Goal: Task Accomplishment & Management: Manage account settings

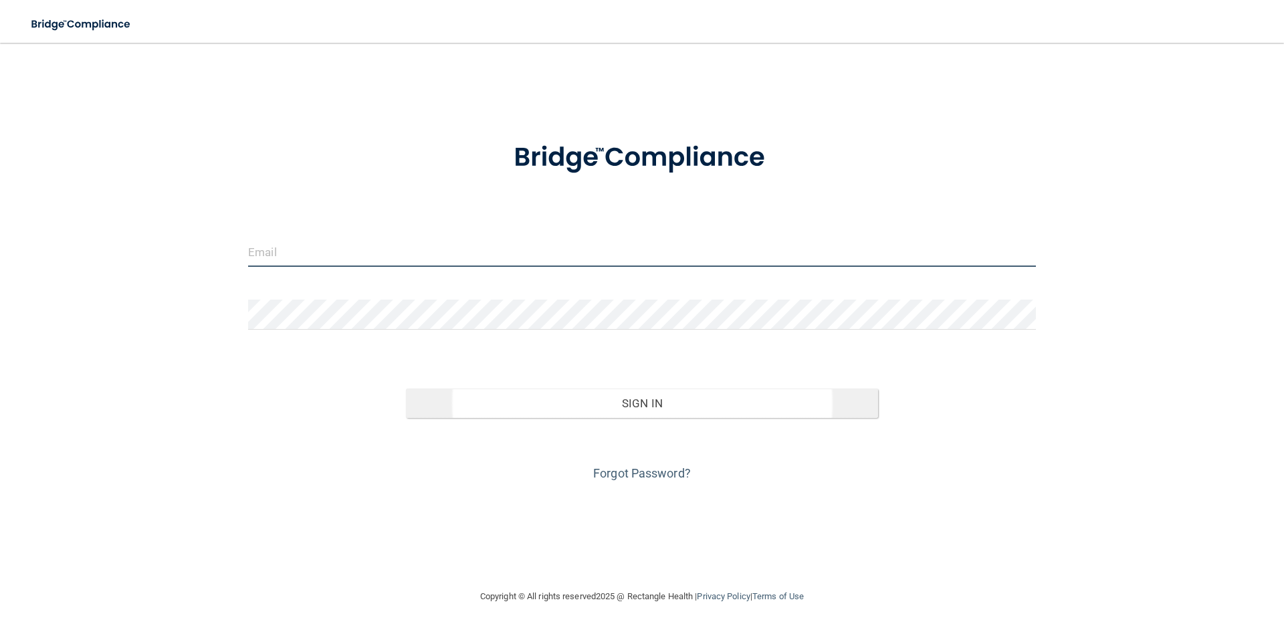
type input "[EMAIL_ADDRESS][DOMAIN_NAME]"
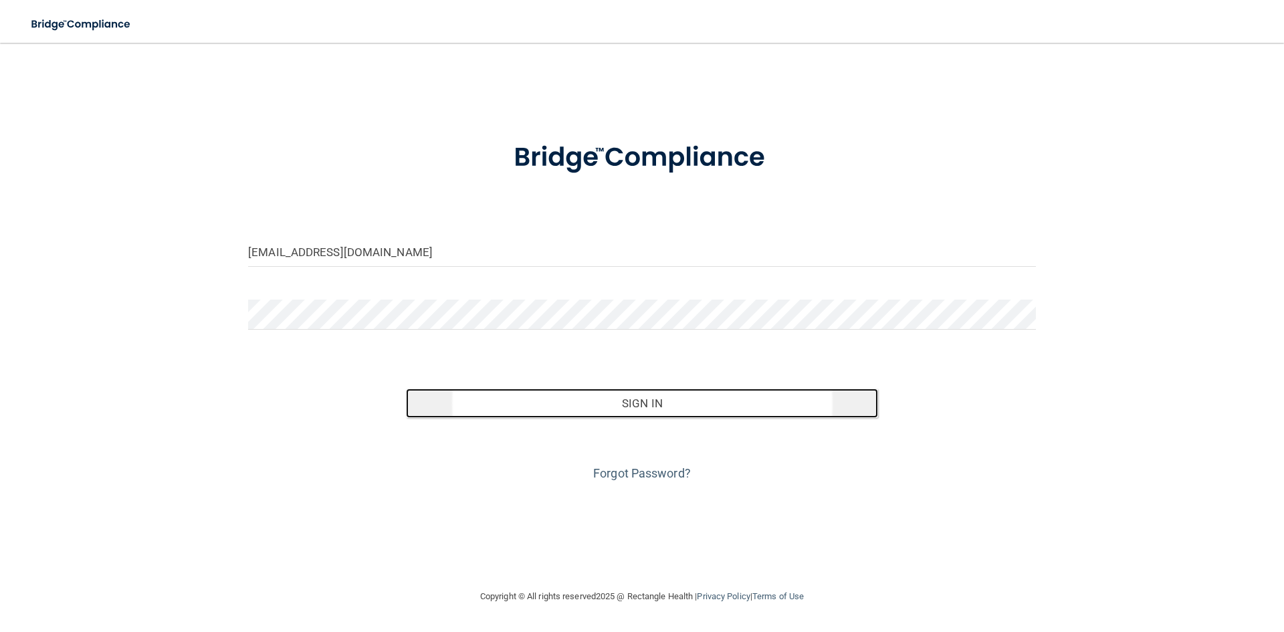
click at [691, 401] on button "Sign In" at bounding box center [642, 402] width 473 height 29
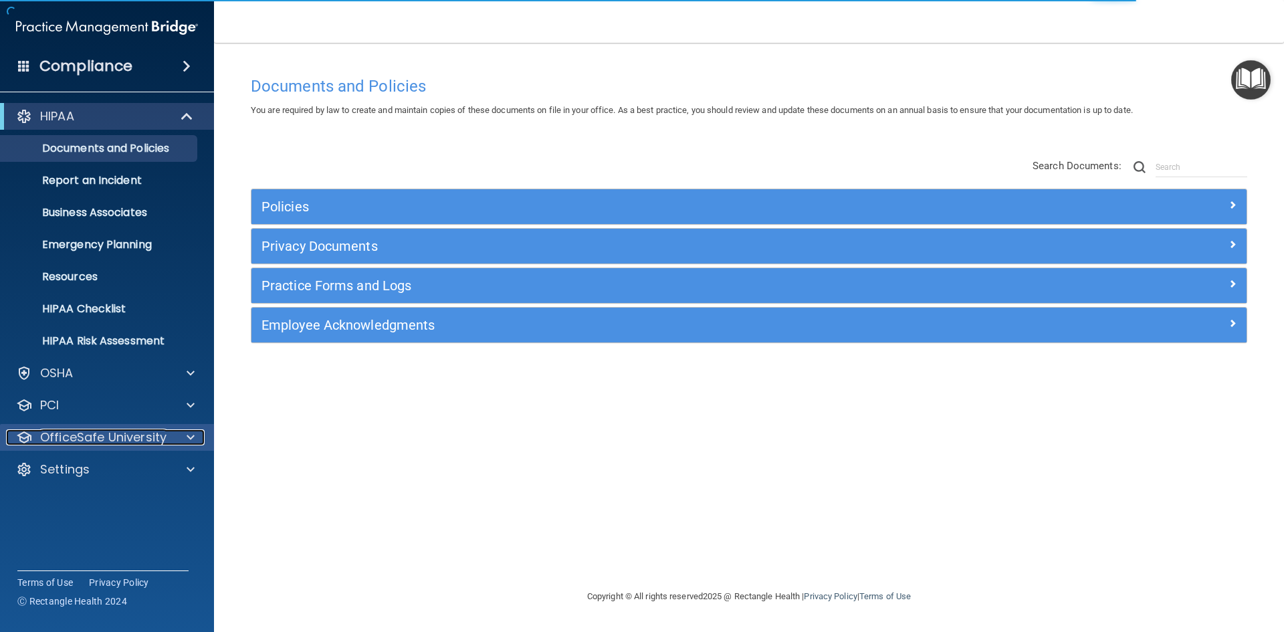
click at [108, 436] on p "OfficeSafe University" at bounding box center [103, 437] width 126 height 16
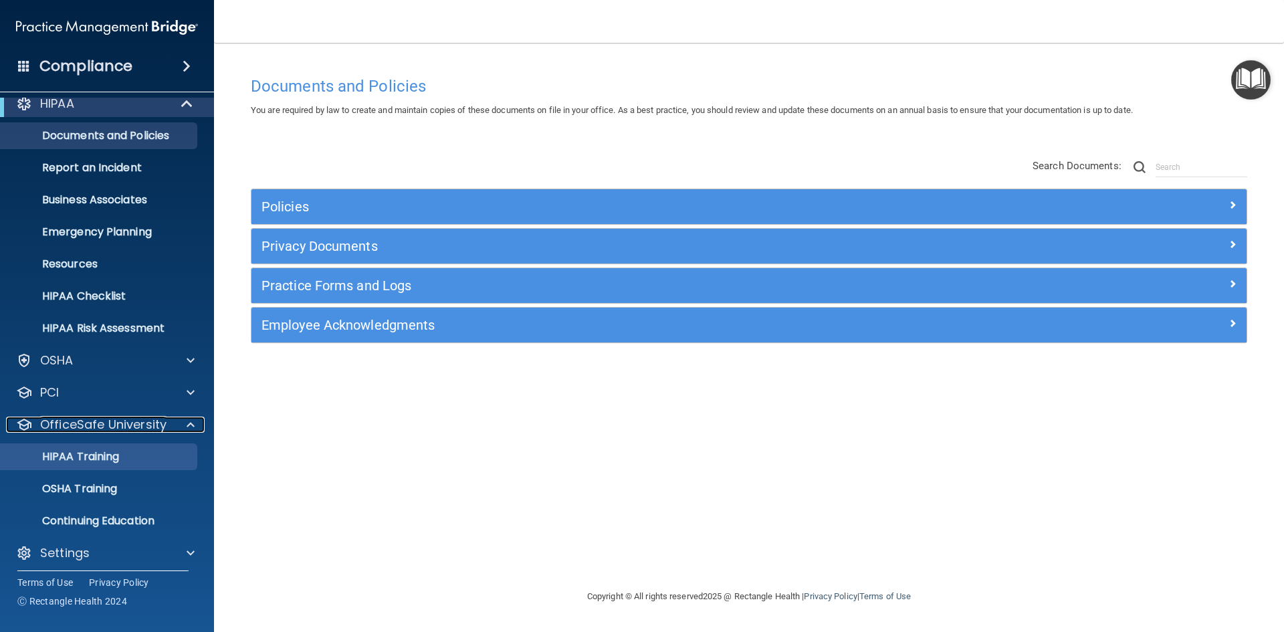
scroll to position [19, 0]
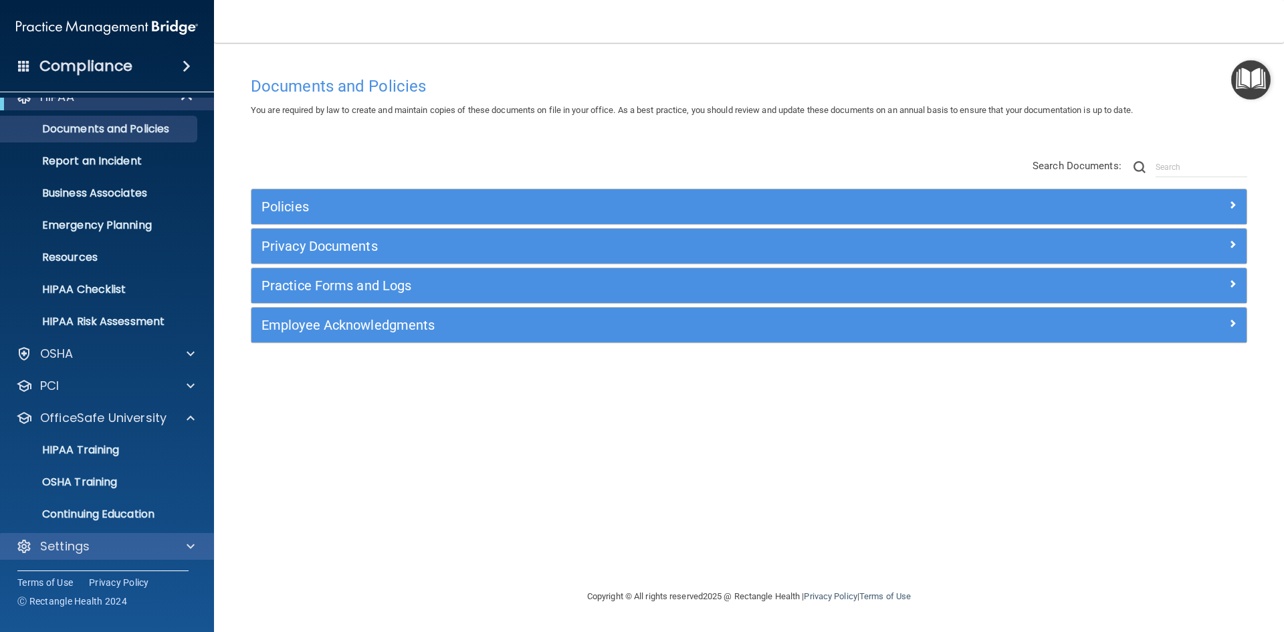
click at [62, 536] on div "Settings" at bounding box center [107, 546] width 215 height 27
click at [83, 544] on p "Settings" at bounding box center [64, 546] width 49 height 16
click at [109, 536] on div "Settings" at bounding box center [107, 546] width 215 height 27
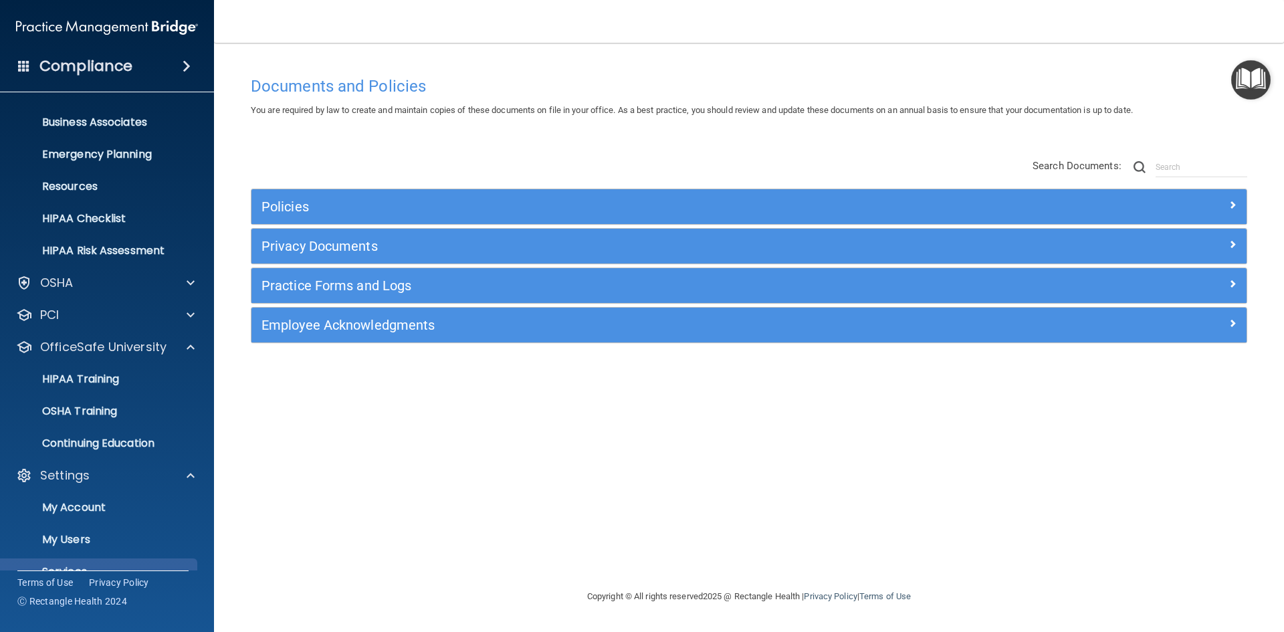
scroll to position [148, 0]
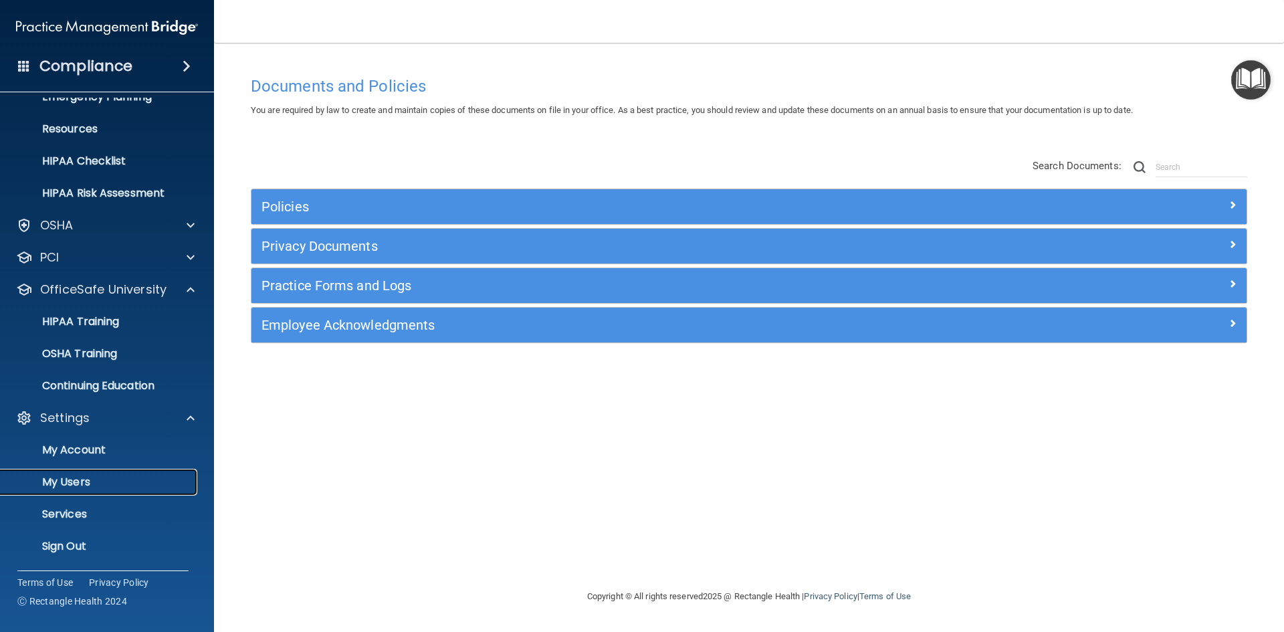
click at [79, 480] on p "My Users" at bounding box center [100, 481] width 183 height 13
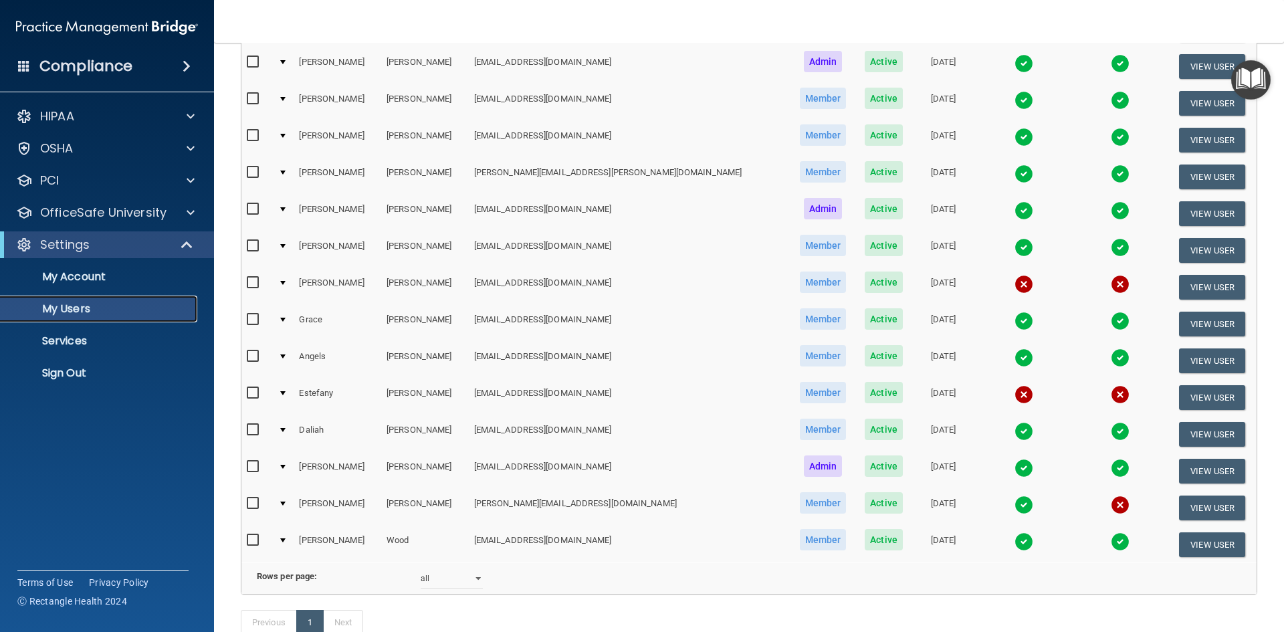
scroll to position [401, 0]
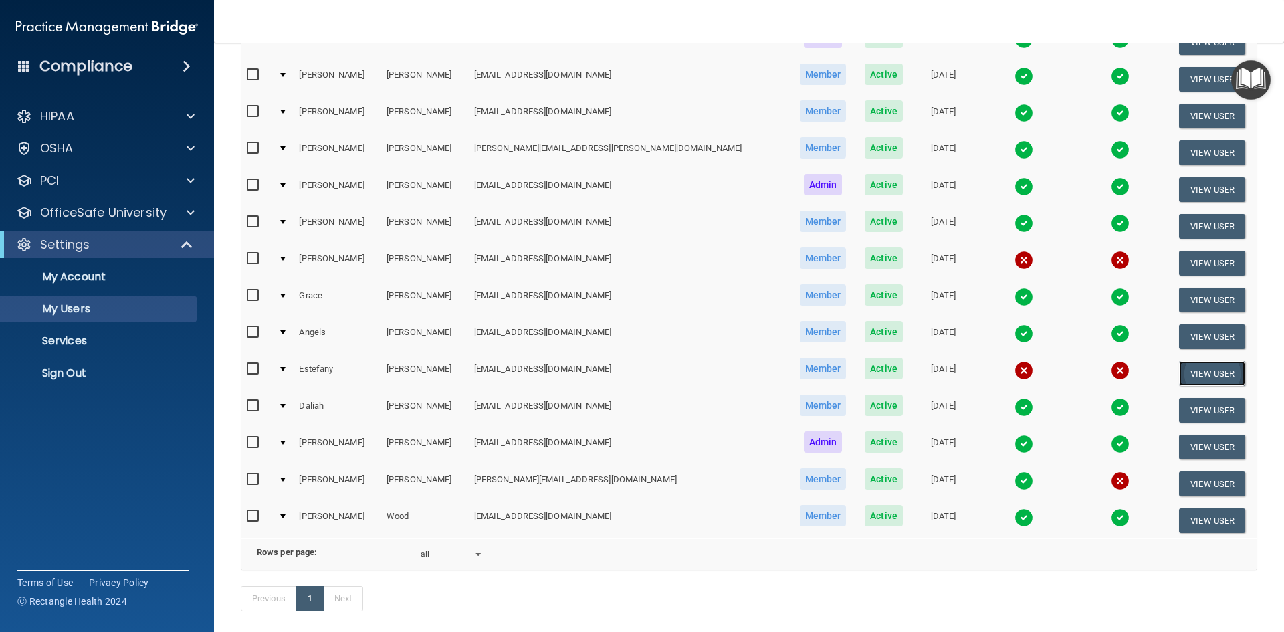
click at [1195, 375] on button "View User" at bounding box center [1212, 373] width 66 height 25
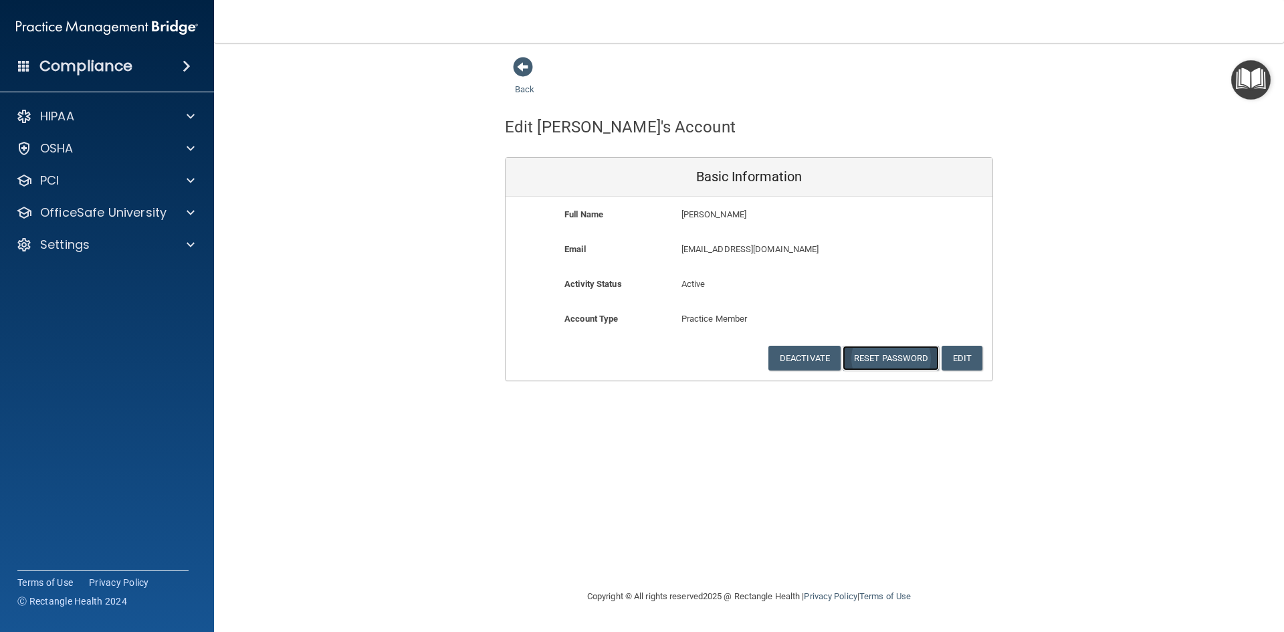
click at [887, 353] on button "Reset Password" at bounding box center [890, 358] width 96 height 25
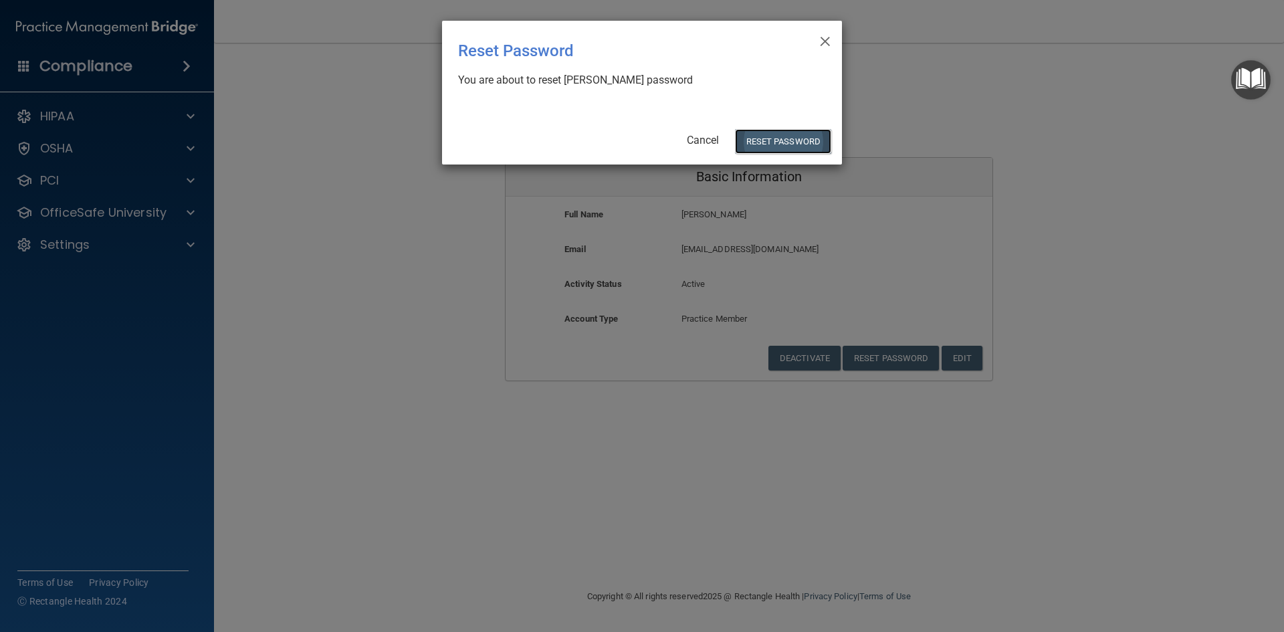
click at [761, 146] on button "Reset Password" at bounding box center [783, 141] width 96 height 25
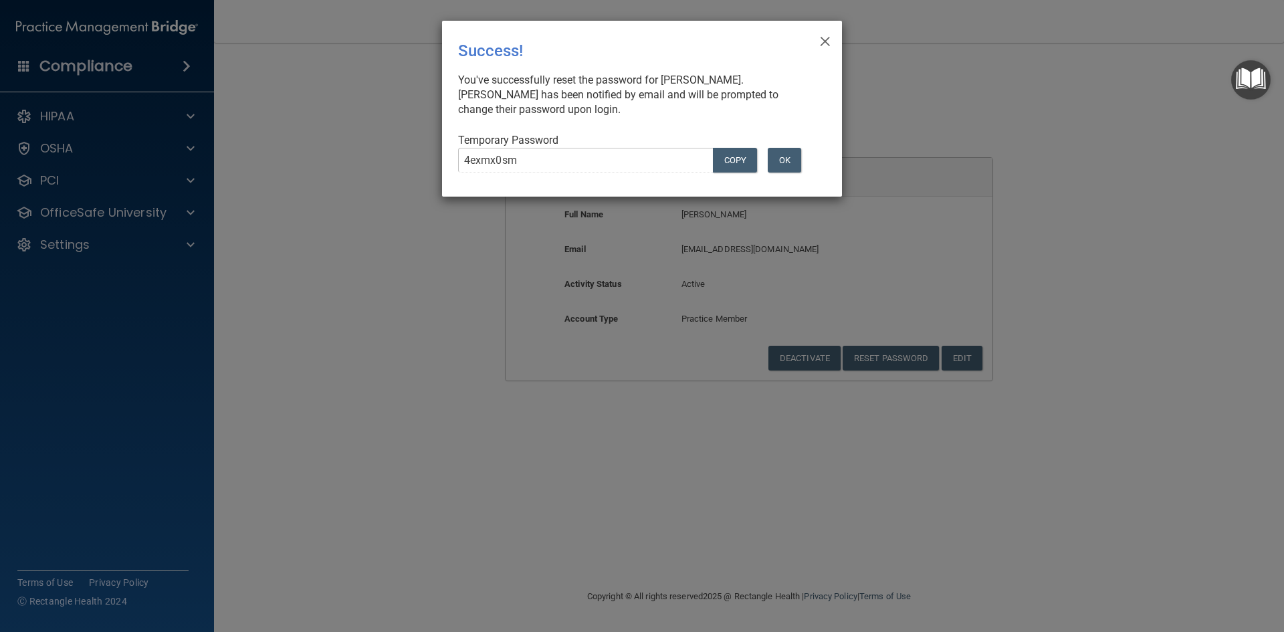
click at [817, 35] on div "× Close Success! You've successfully reset the password for [PERSON_NAME]. [PER…" at bounding box center [642, 109] width 400 height 176
click at [822, 39] on span "×" at bounding box center [825, 39] width 12 height 27
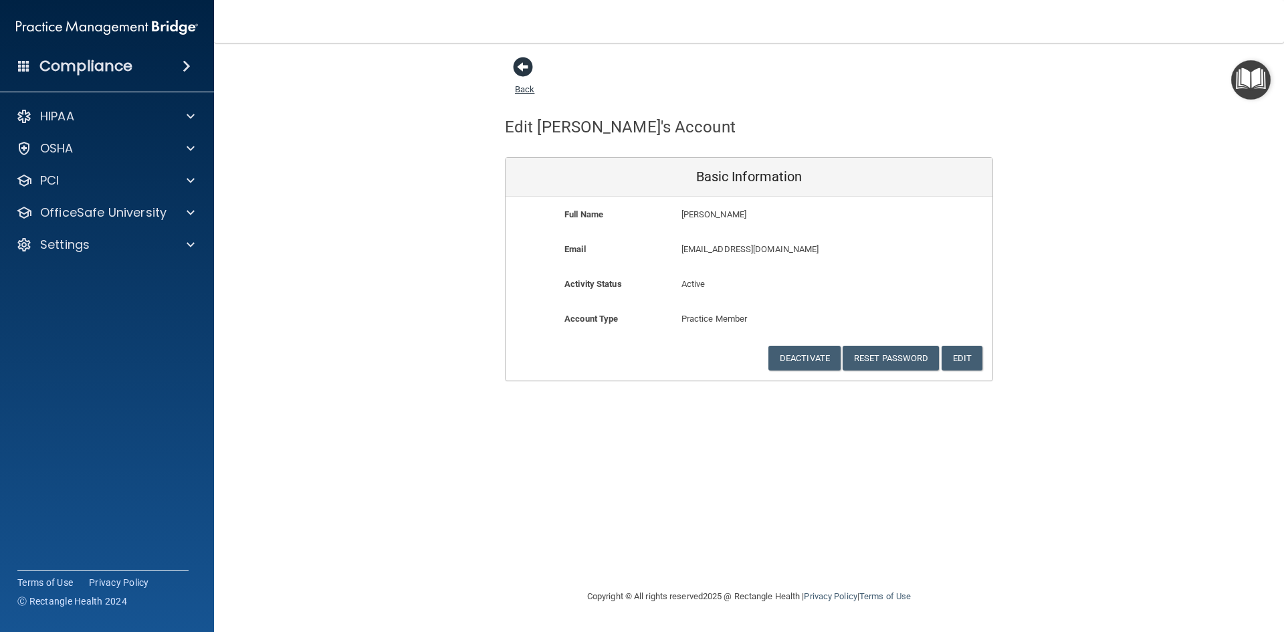
click at [528, 68] on span at bounding box center [523, 67] width 20 height 20
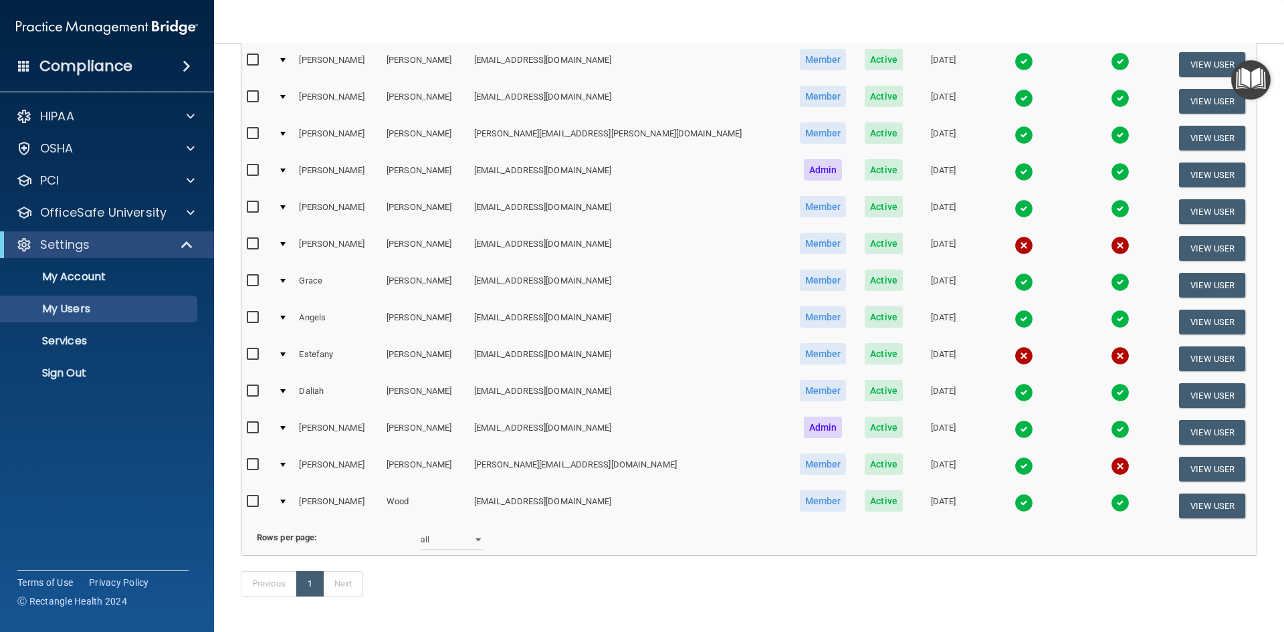
scroll to position [475, 0]
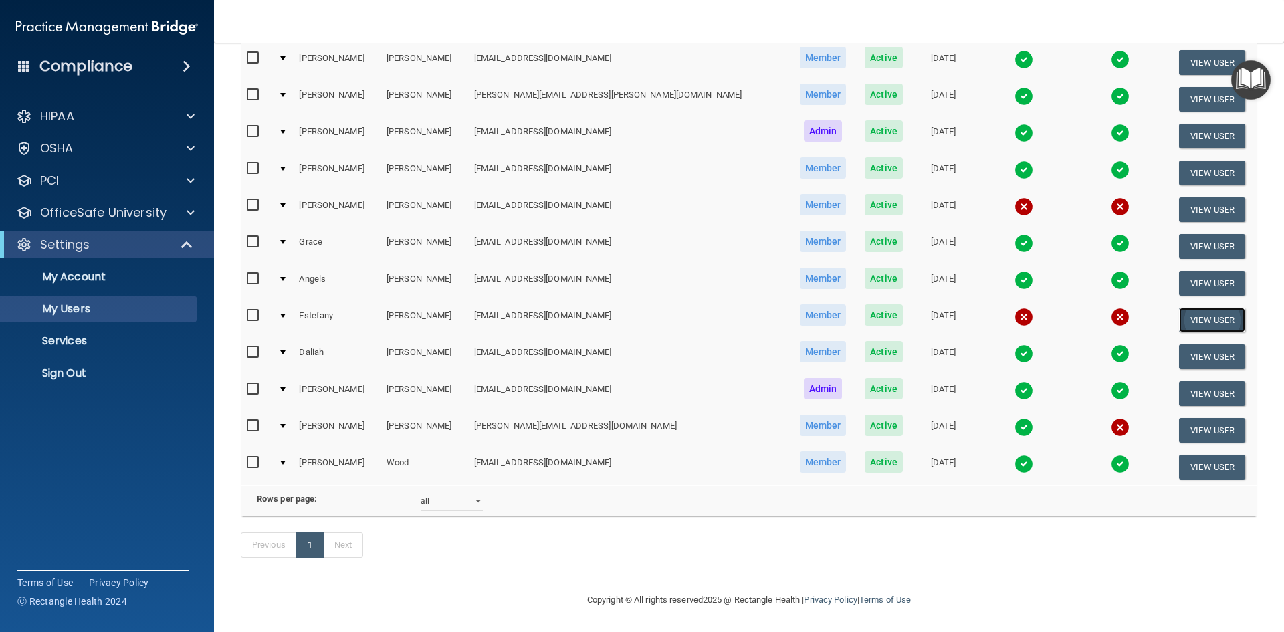
click at [1209, 308] on button "View User" at bounding box center [1212, 320] width 66 height 25
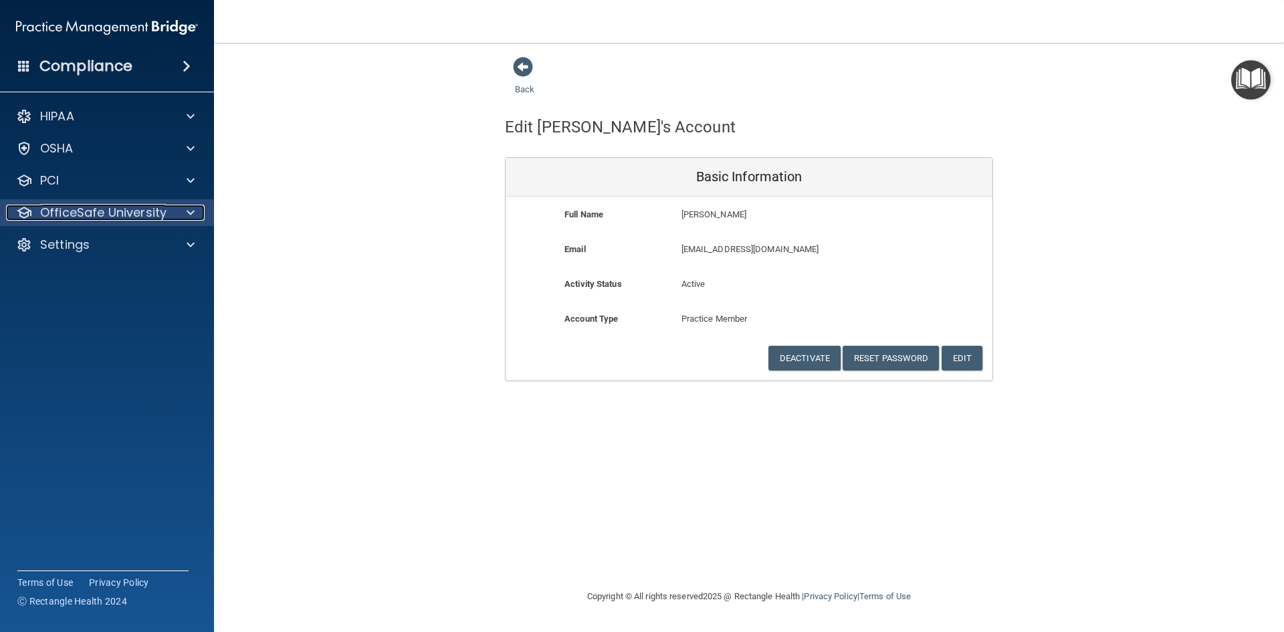
click at [116, 207] on p "OfficeSafe University" at bounding box center [103, 213] width 126 height 16
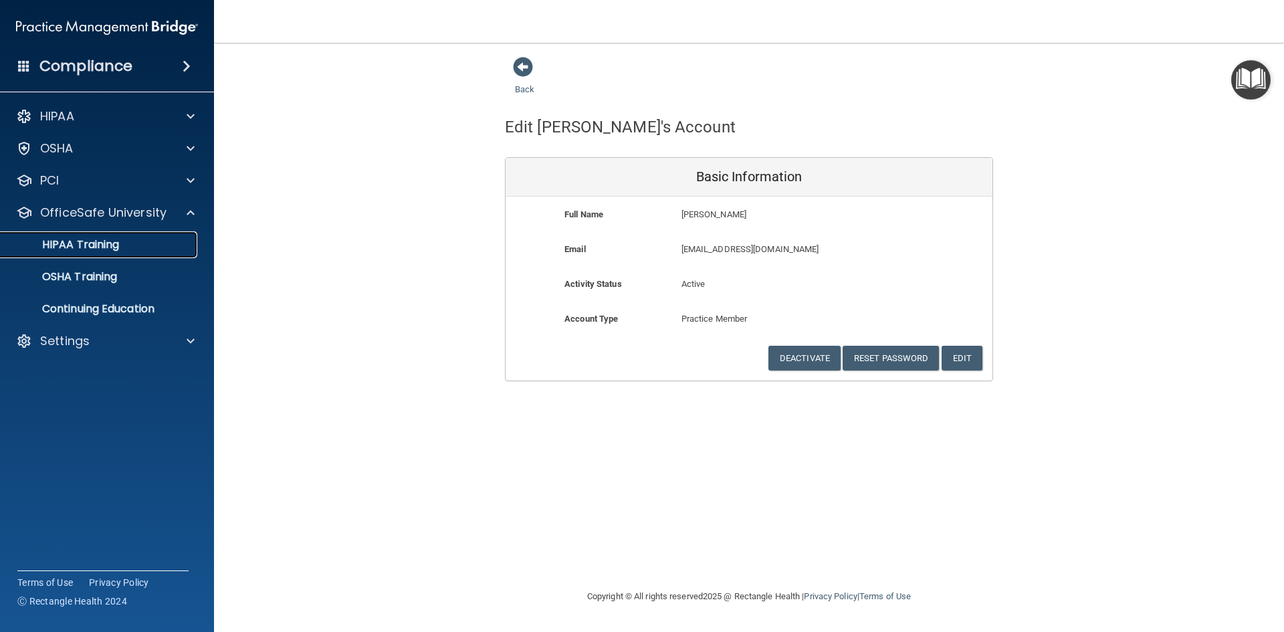
click at [116, 240] on p "HIPAA Training" at bounding box center [64, 244] width 110 height 13
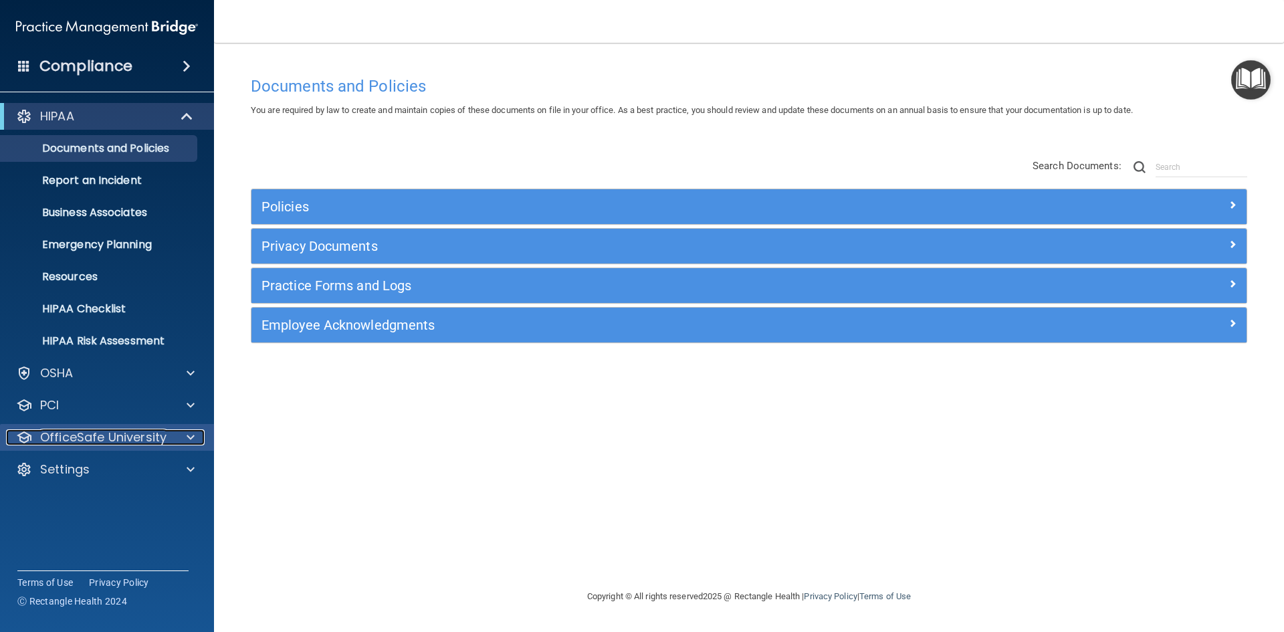
click at [89, 439] on p "OfficeSafe University" at bounding box center [103, 437] width 126 height 16
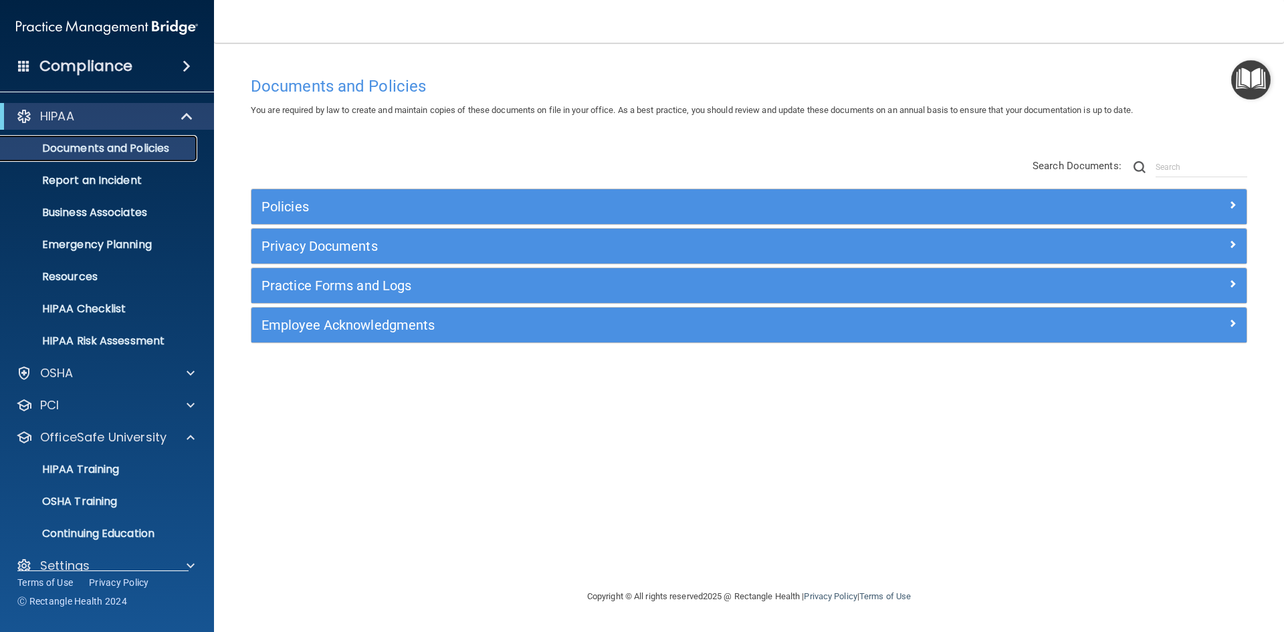
click at [127, 146] on p "Documents and Policies" at bounding box center [100, 148] width 183 height 13
click at [77, 372] on div "OSHA" at bounding box center [89, 373] width 166 height 16
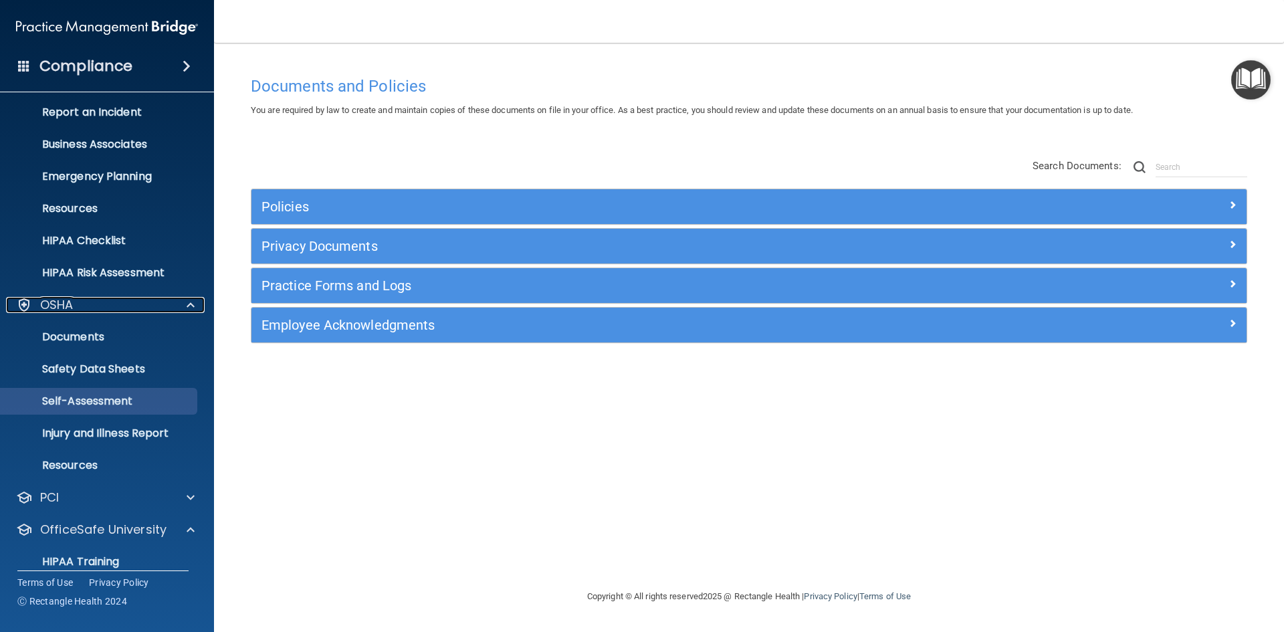
scroll to position [180, 0]
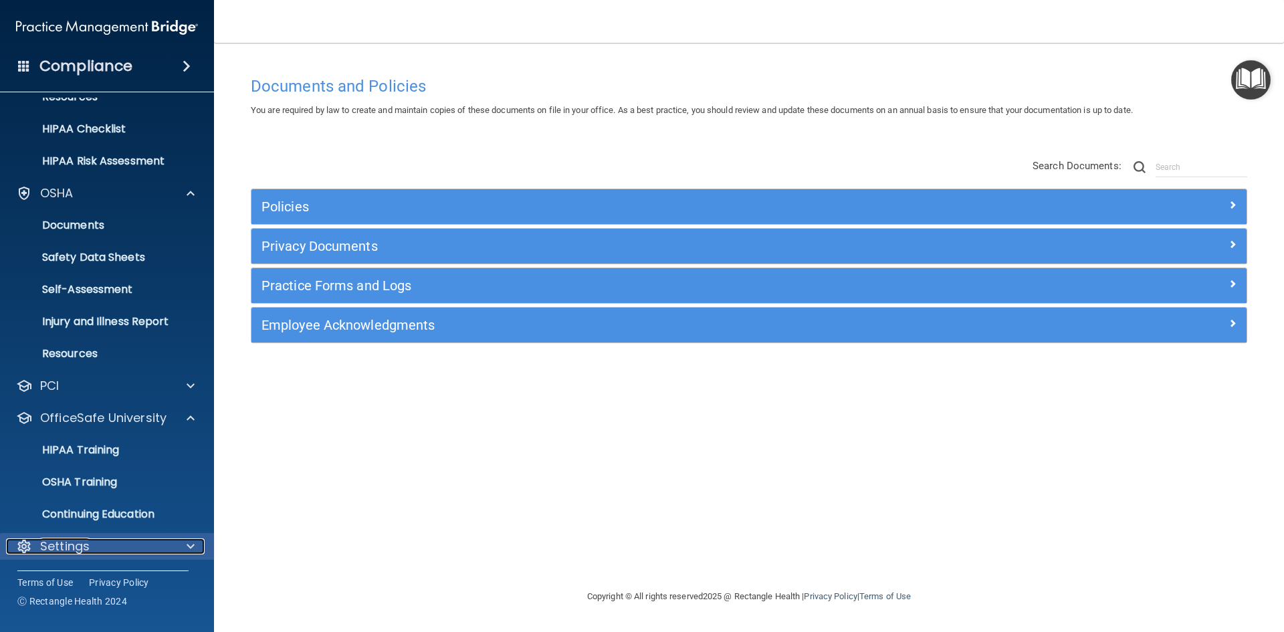
click at [80, 546] on p "Settings" at bounding box center [64, 546] width 49 height 16
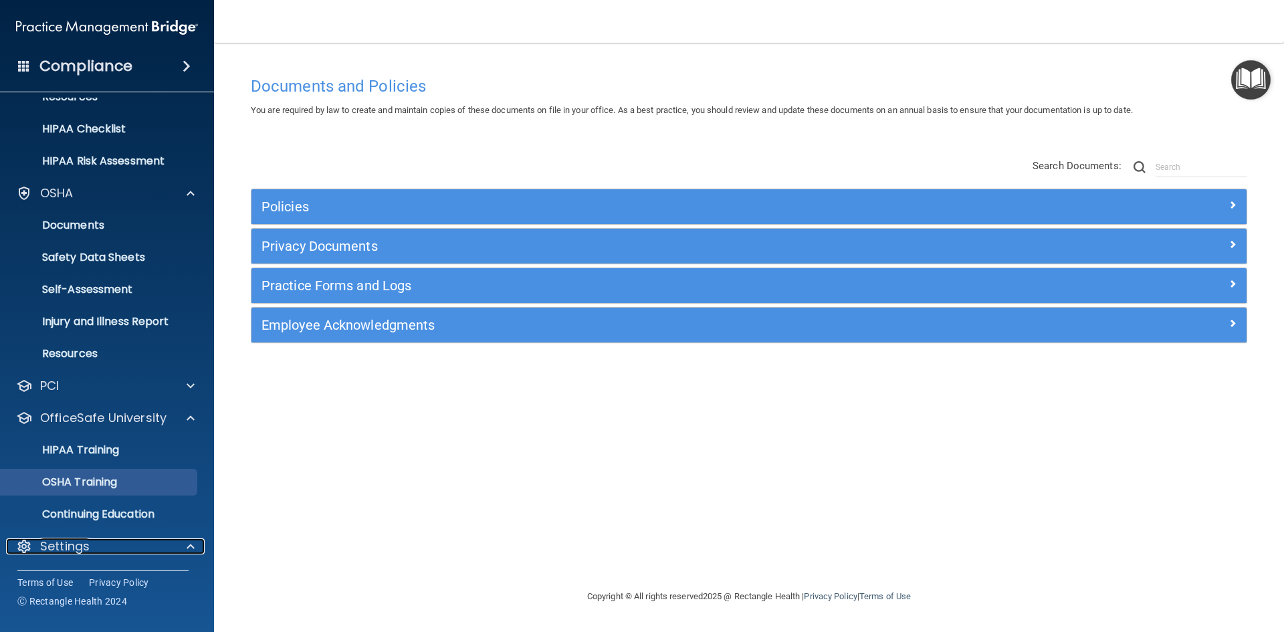
scroll to position [308, 0]
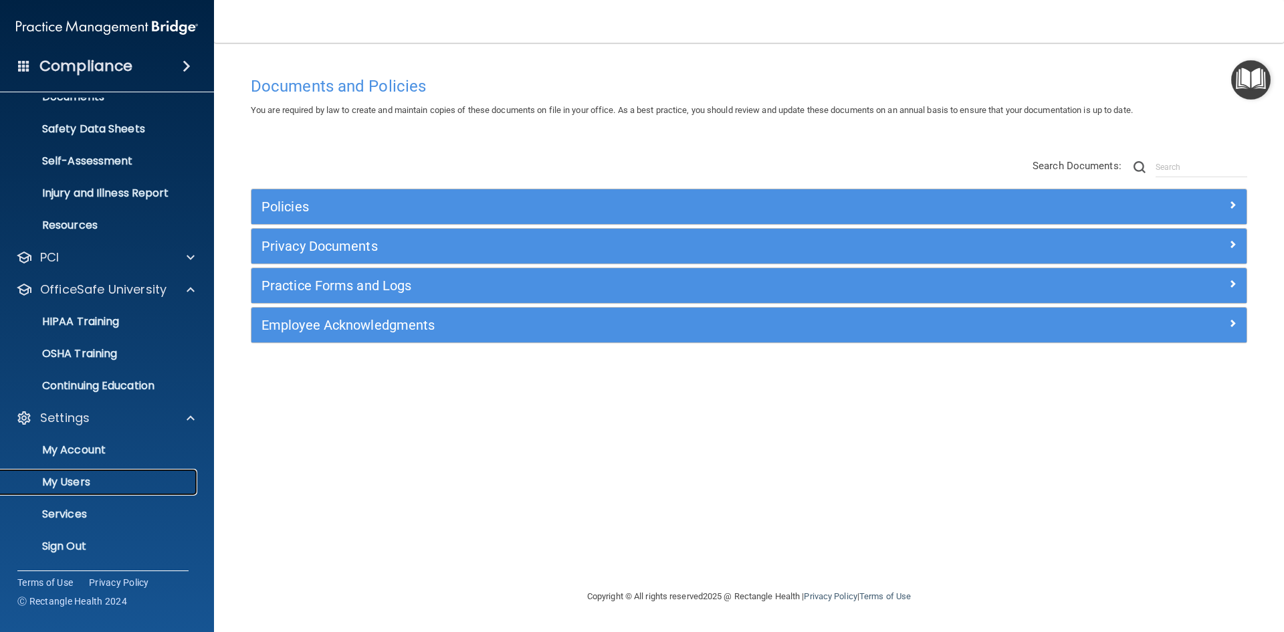
click at [82, 475] on p "My Users" at bounding box center [100, 481] width 183 height 13
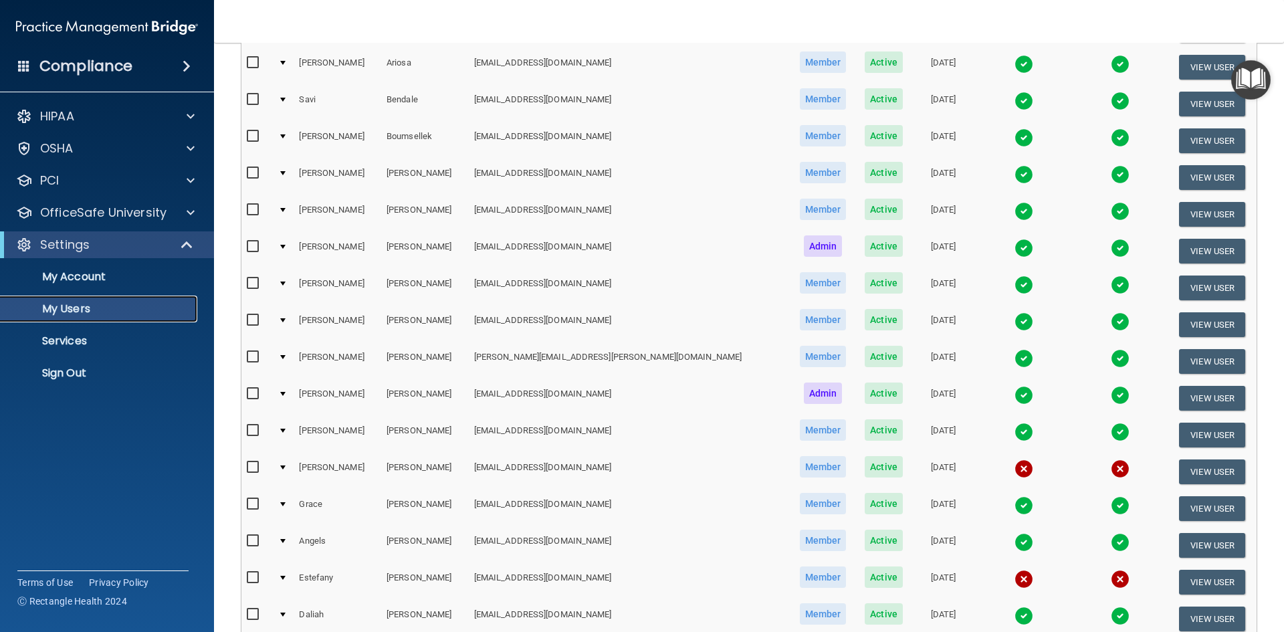
scroll to position [134, 0]
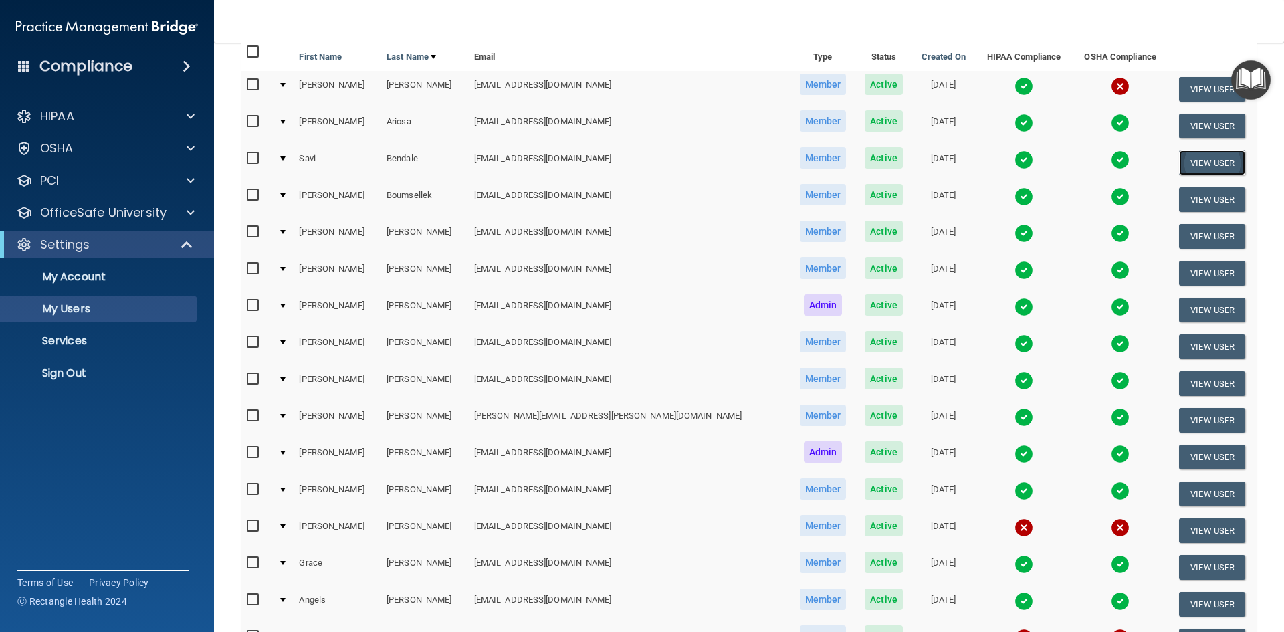
click at [1207, 158] on button "View User" at bounding box center [1212, 162] width 66 height 25
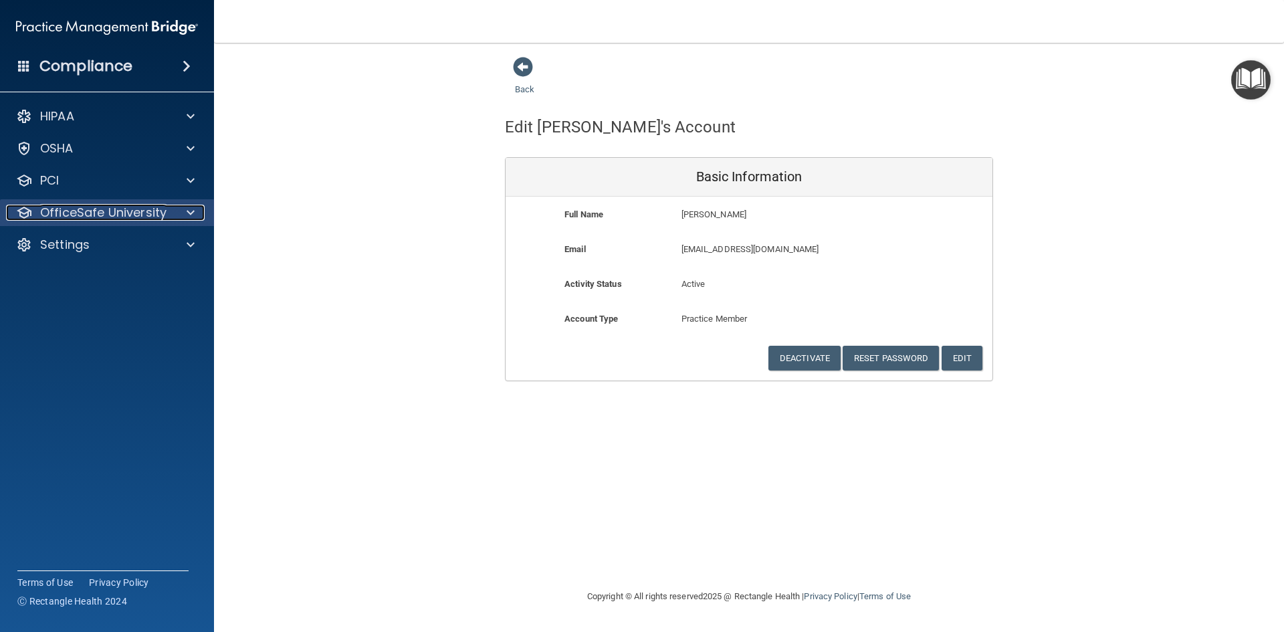
click at [114, 213] on p "OfficeSafe University" at bounding box center [103, 213] width 126 height 16
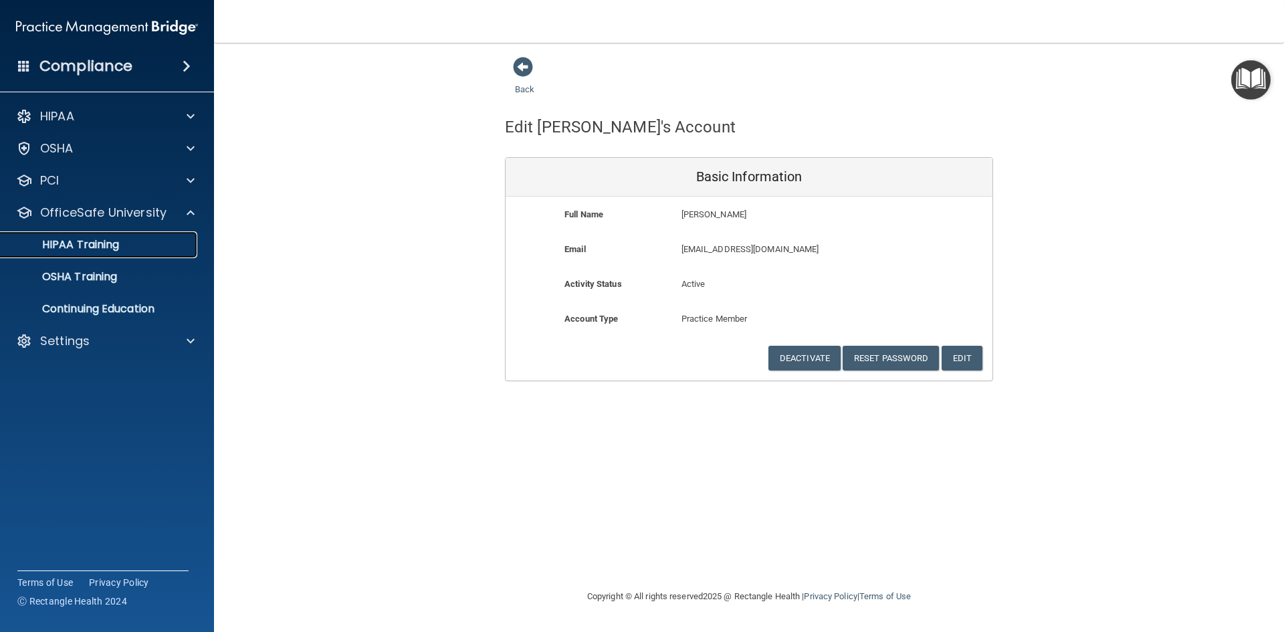
click at [106, 241] on p "HIPAA Training" at bounding box center [64, 244] width 110 height 13
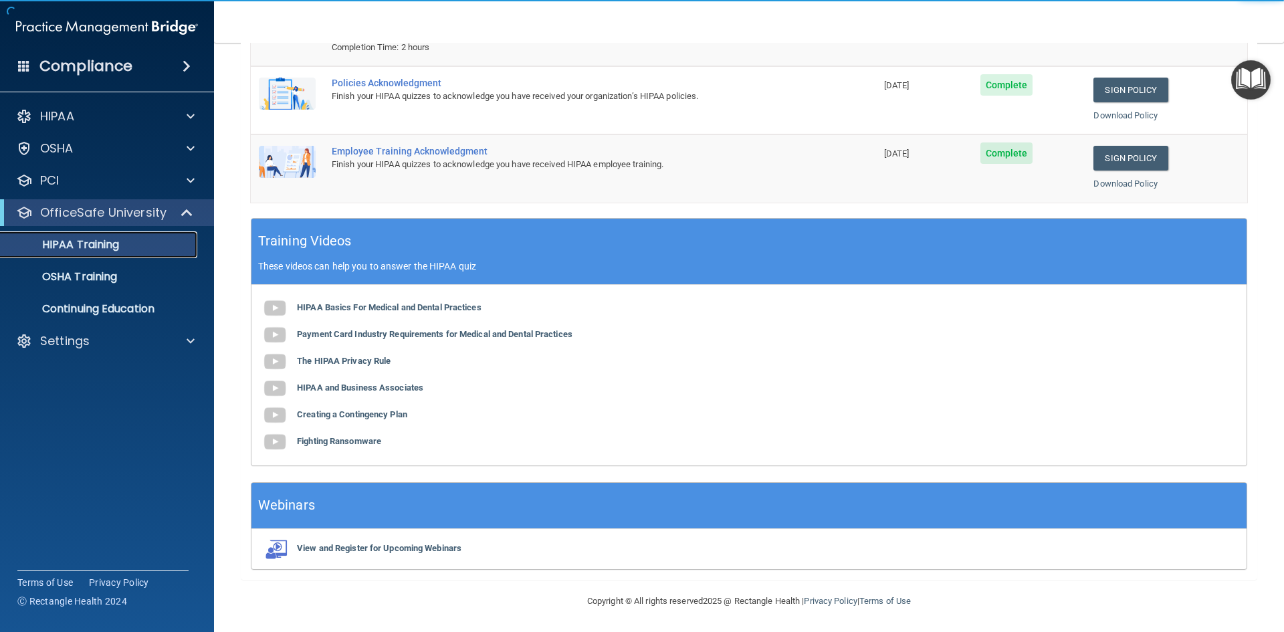
scroll to position [252, 0]
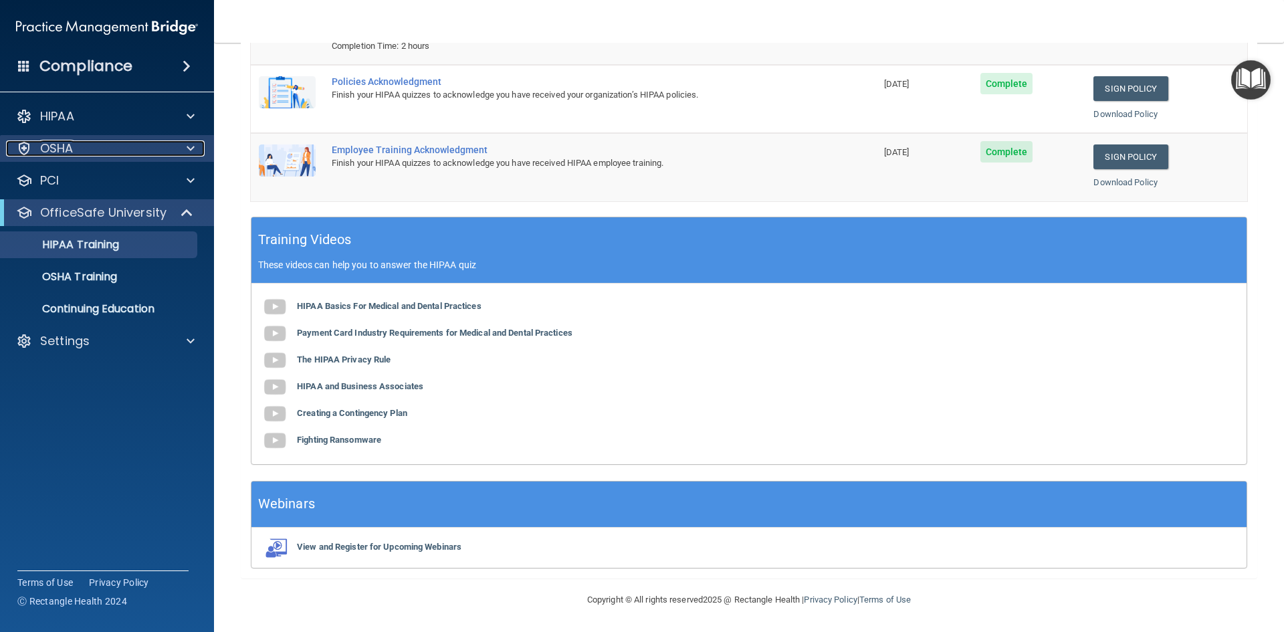
click at [74, 142] on div "OSHA" at bounding box center [89, 148] width 166 height 16
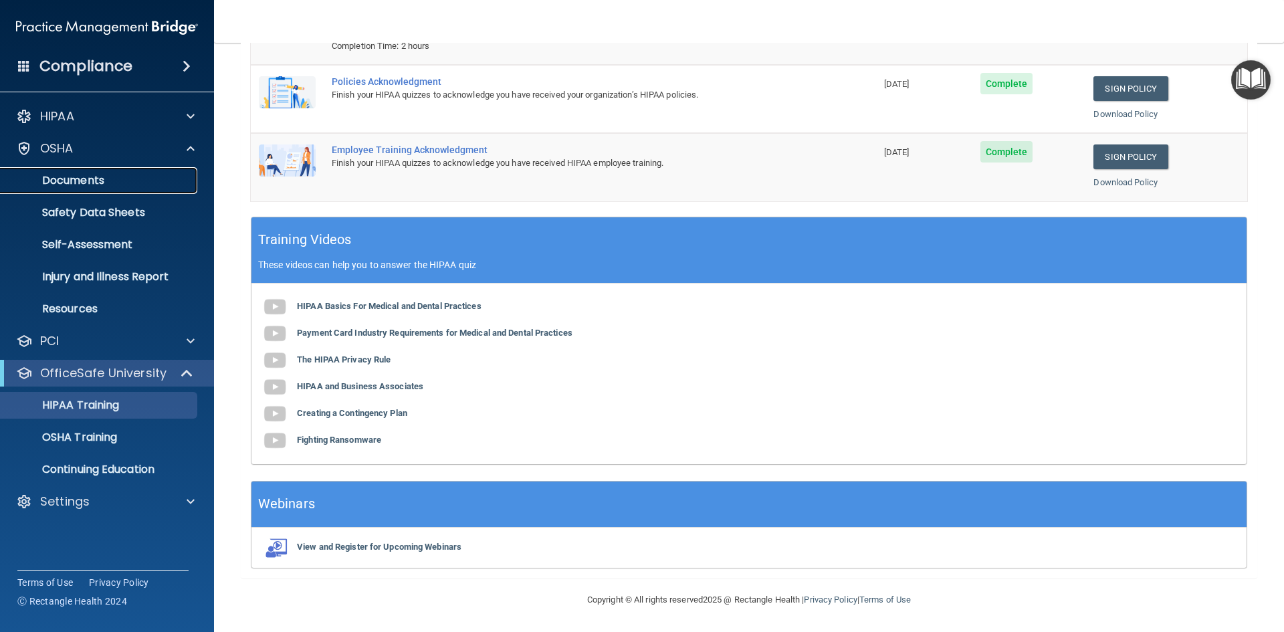
click at [76, 178] on p "Documents" at bounding box center [100, 180] width 183 height 13
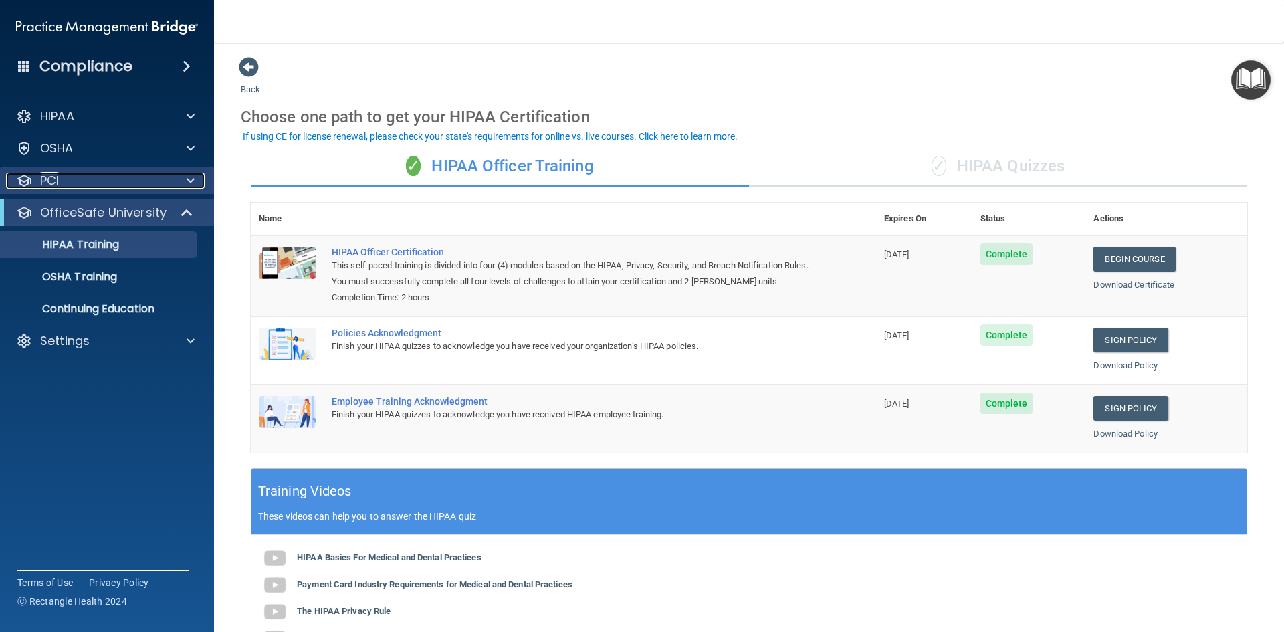
click at [96, 179] on div "PCI" at bounding box center [89, 181] width 166 height 16
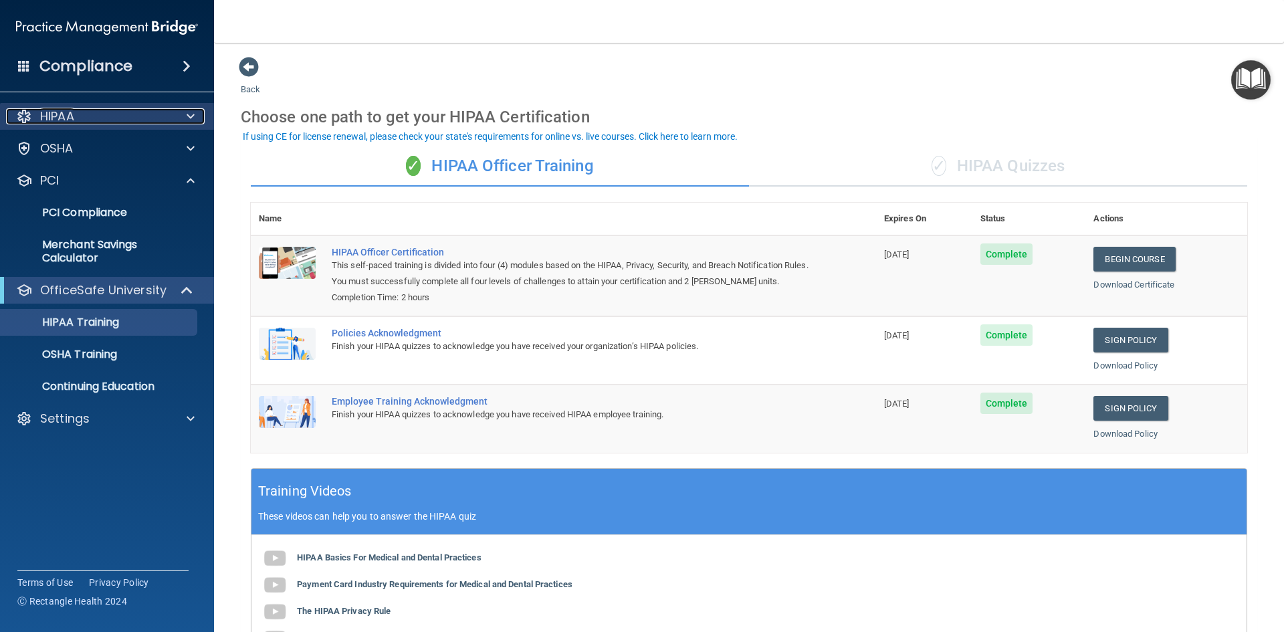
click at [112, 120] on div "HIPAA" at bounding box center [89, 116] width 166 height 16
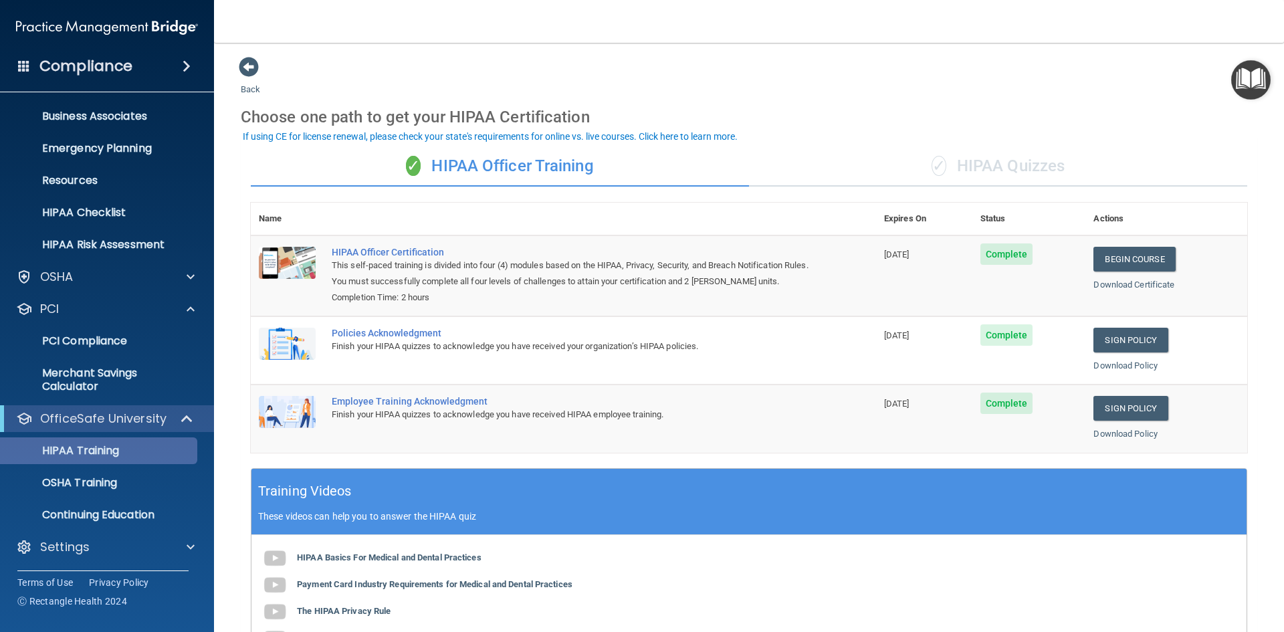
scroll to position [97, 0]
click at [115, 446] on p "HIPAA Training" at bounding box center [64, 449] width 110 height 13
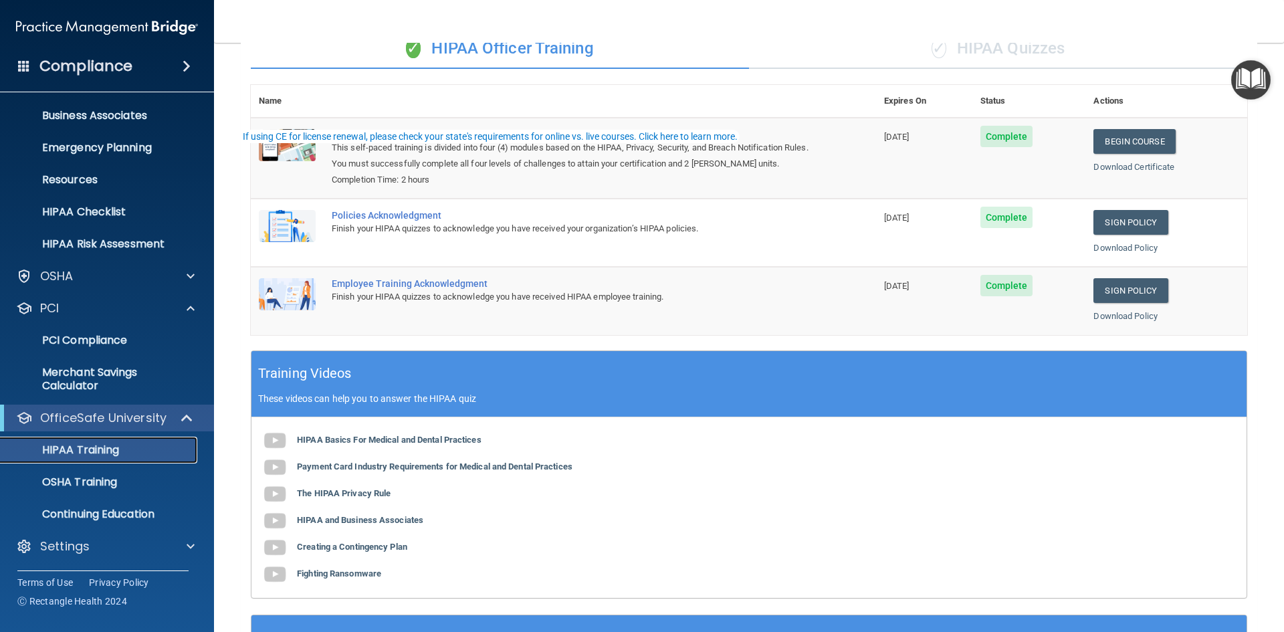
scroll to position [252, 0]
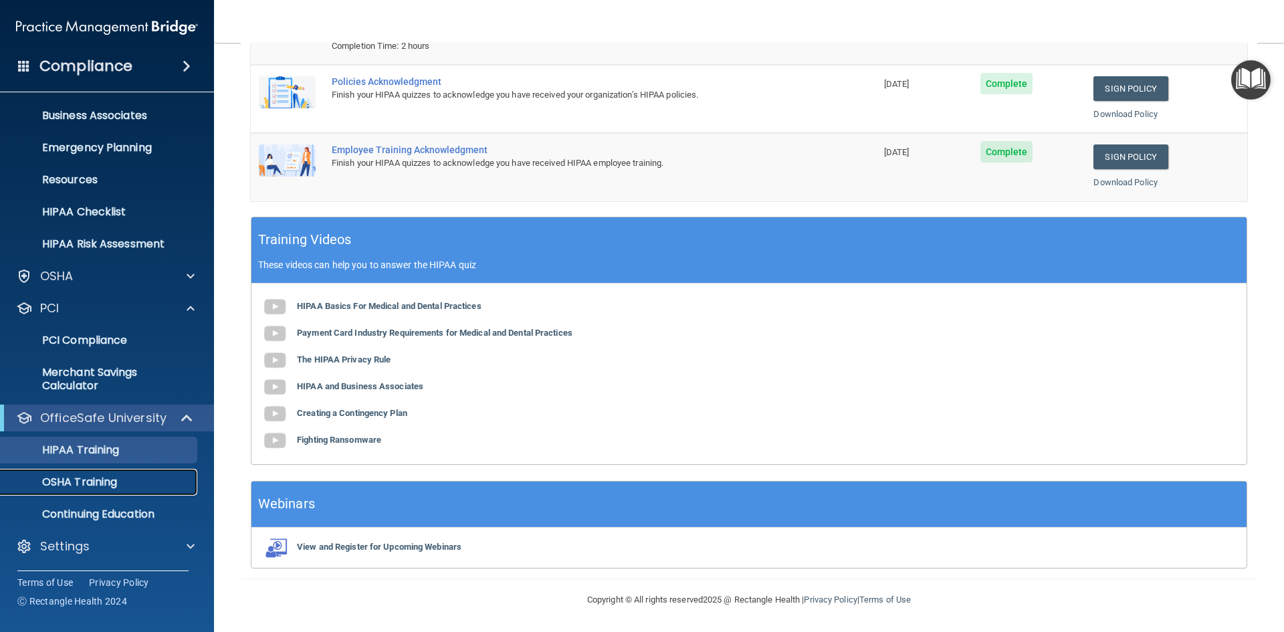
click at [112, 486] on p "OSHA Training" at bounding box center [63, 481] width 108 height 13
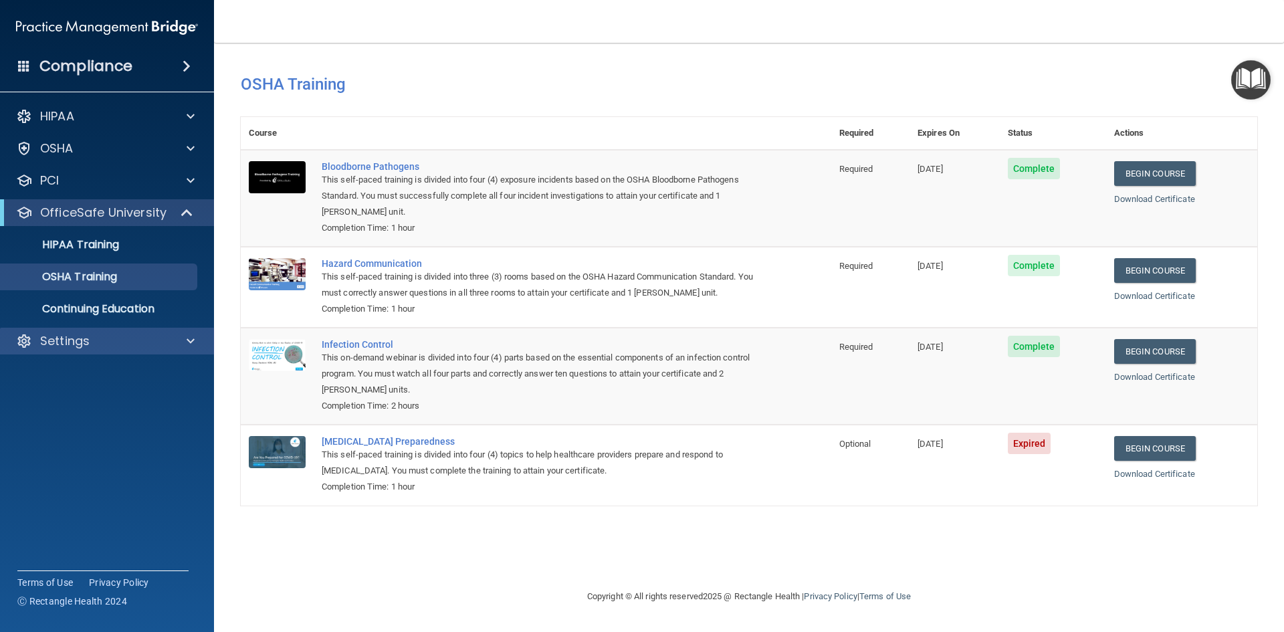
click at [86, 330] on div "Settings" at bounding box center [107, 341] width 215 height 27
click at [58, 338] on p "Settings" at bounding box center [64, 341] width 49 height 16
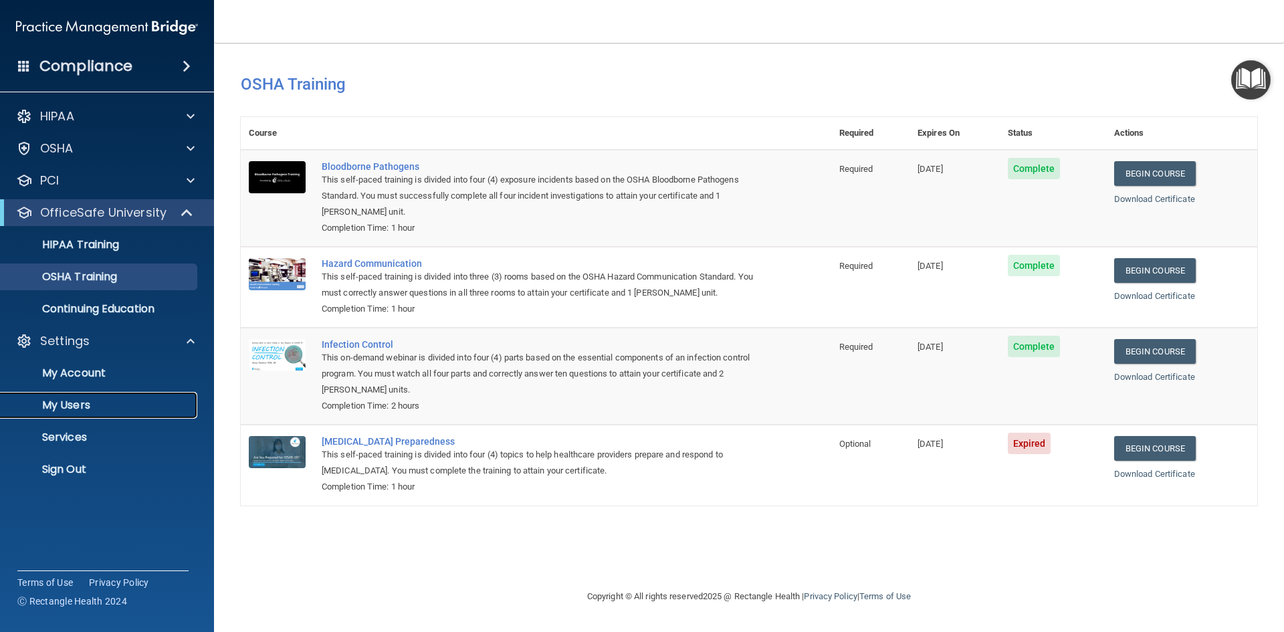
click at [68, 399] on p "My Users" at bounding box center [100, 404] width 183 height 13
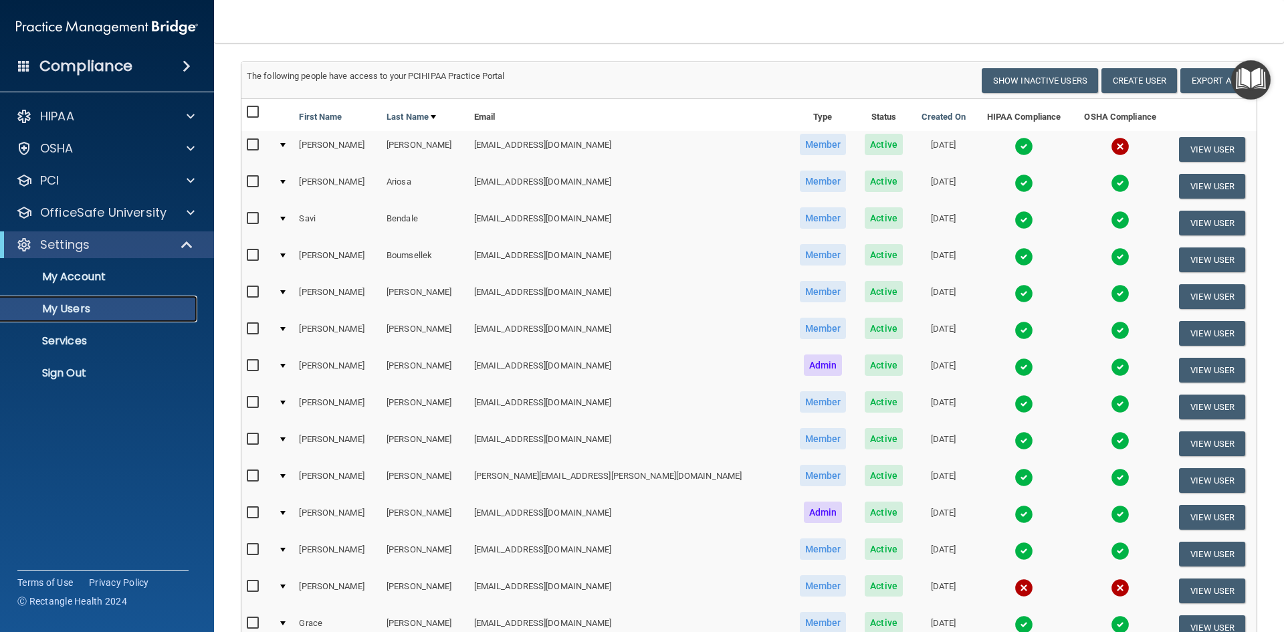
scroll to position [140, 0]
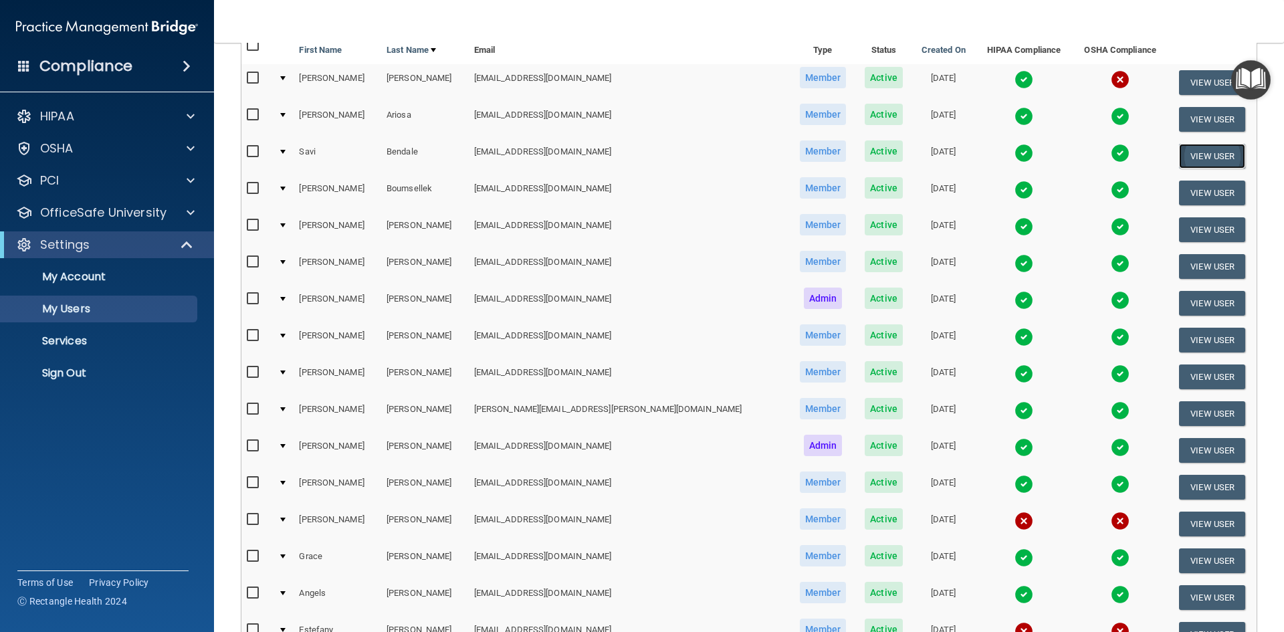
click at [1190, 152] on button "View User" at bounding box center [1212, 156] width 66 height 25
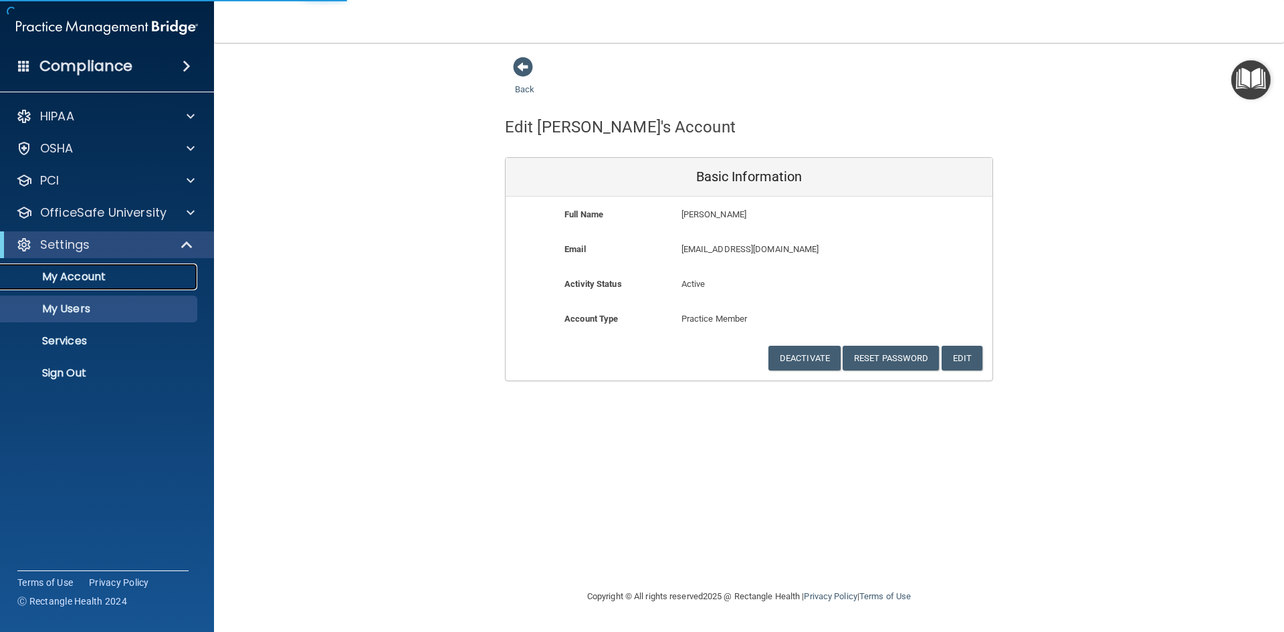
click at [75, 268] on link "My Account" at bounding box center [92, 276] width 211 height 27
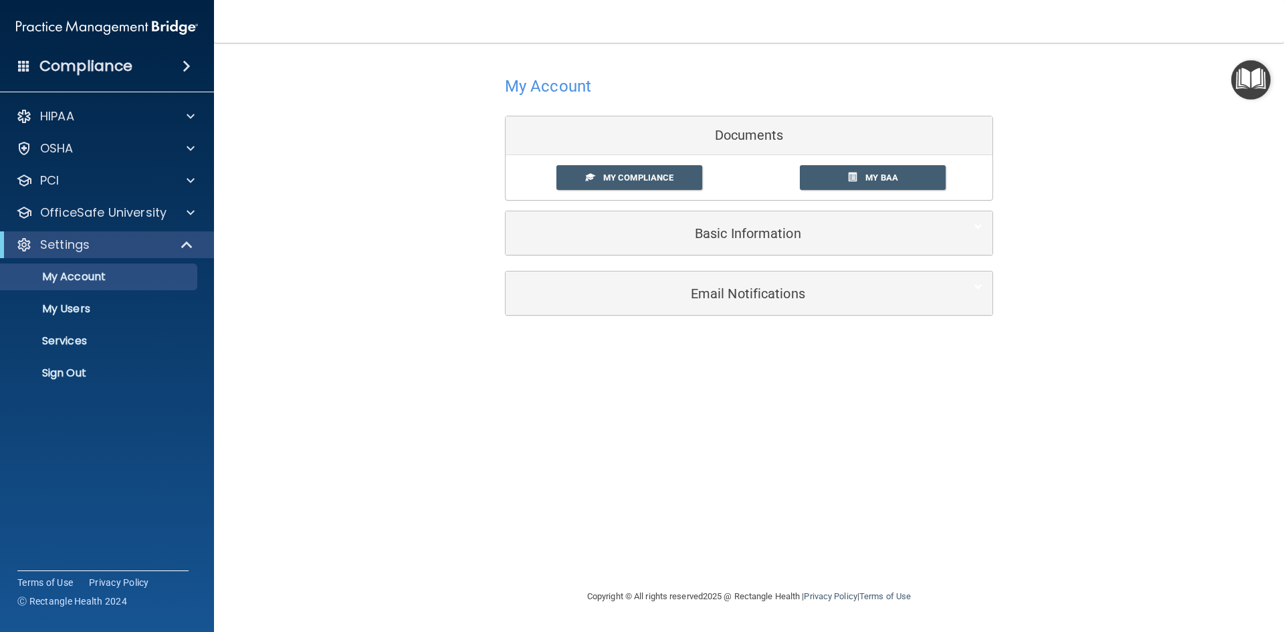
click at [382, 388] on div "My Account Documents My Compliance My Compliance My BAA Basic Information Full …" at bounding box center [749, 315] width 1016 height 519
click at [109, 302] on p "My Users" at bounding box center [100, 308] width 183 height 13
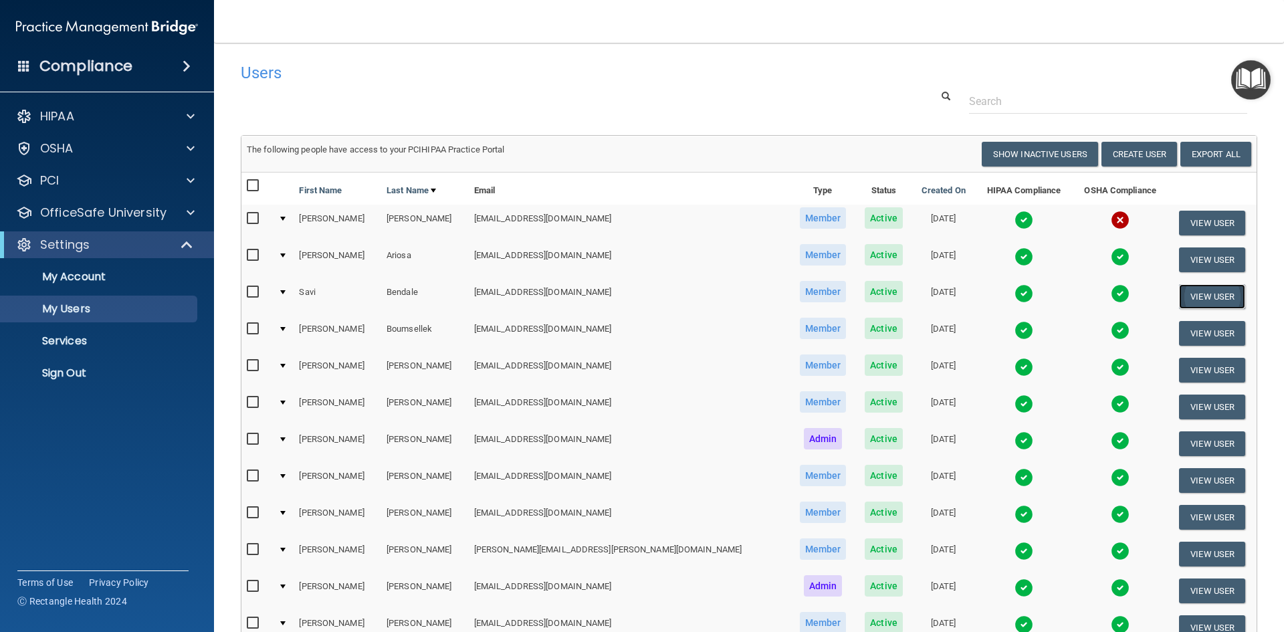
click at [1185, 298] on button "View User" at bounding box center [1212, 296] width 66 height 25
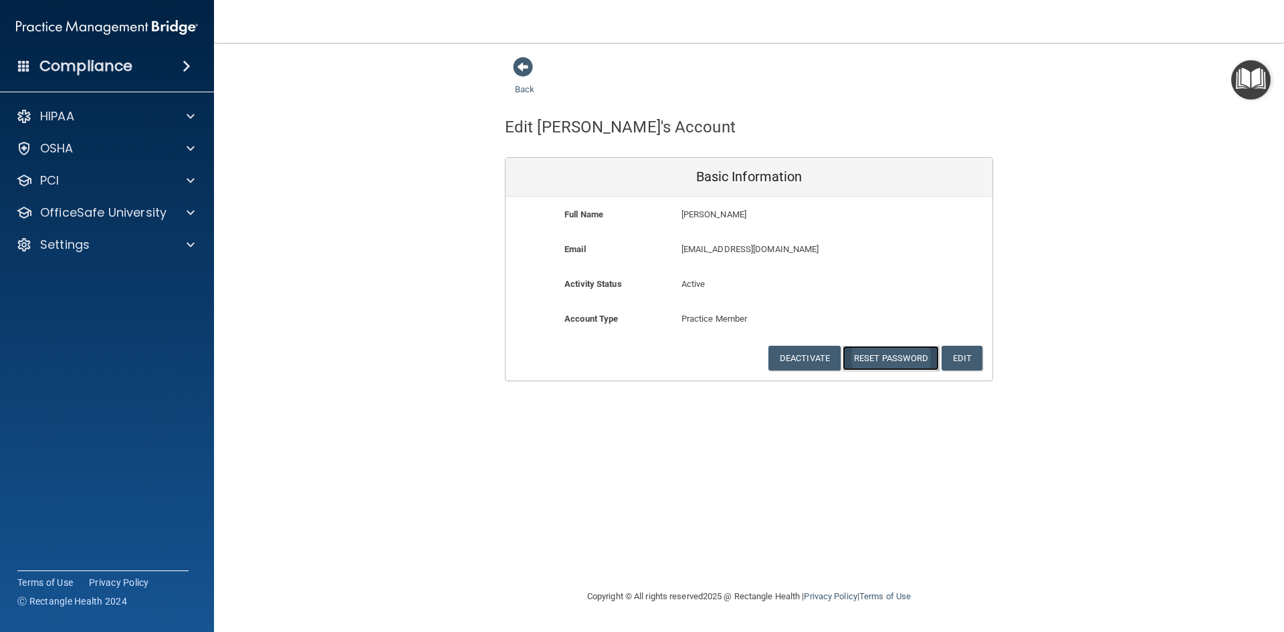
click at [865, 360] on button "Reset Password" at bounding box center [890, 358] width 96 height 25
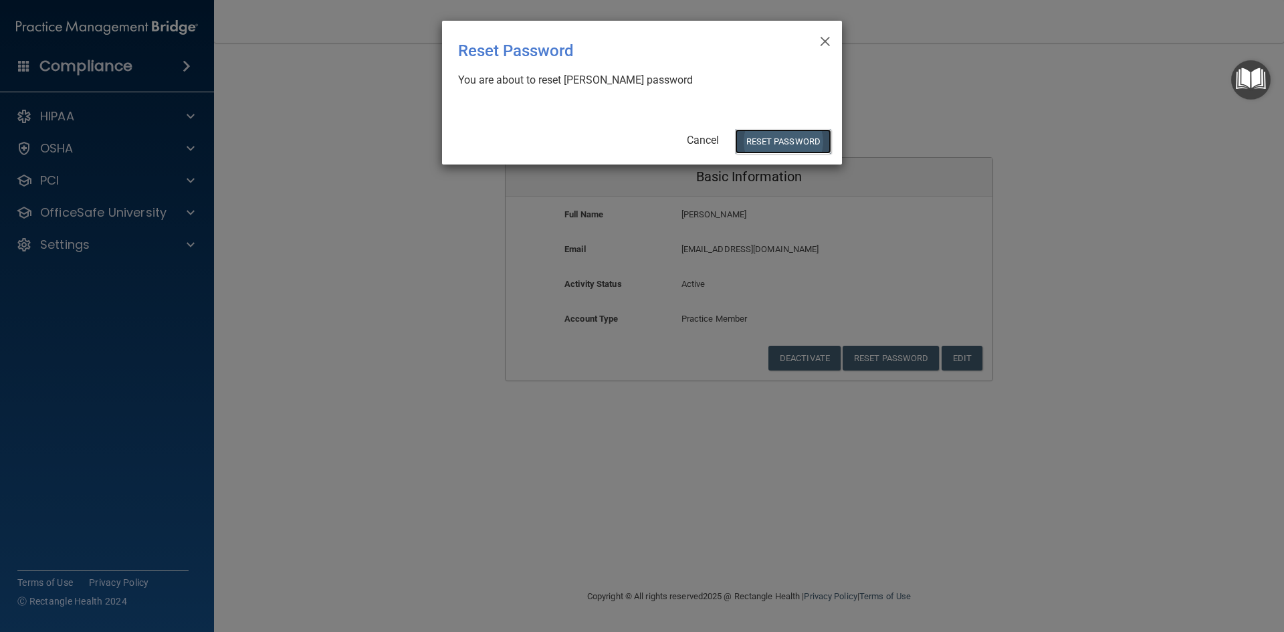
click at [783, 132] on button "Reset Password" at bounding box center [783, 141] width 96 height 25
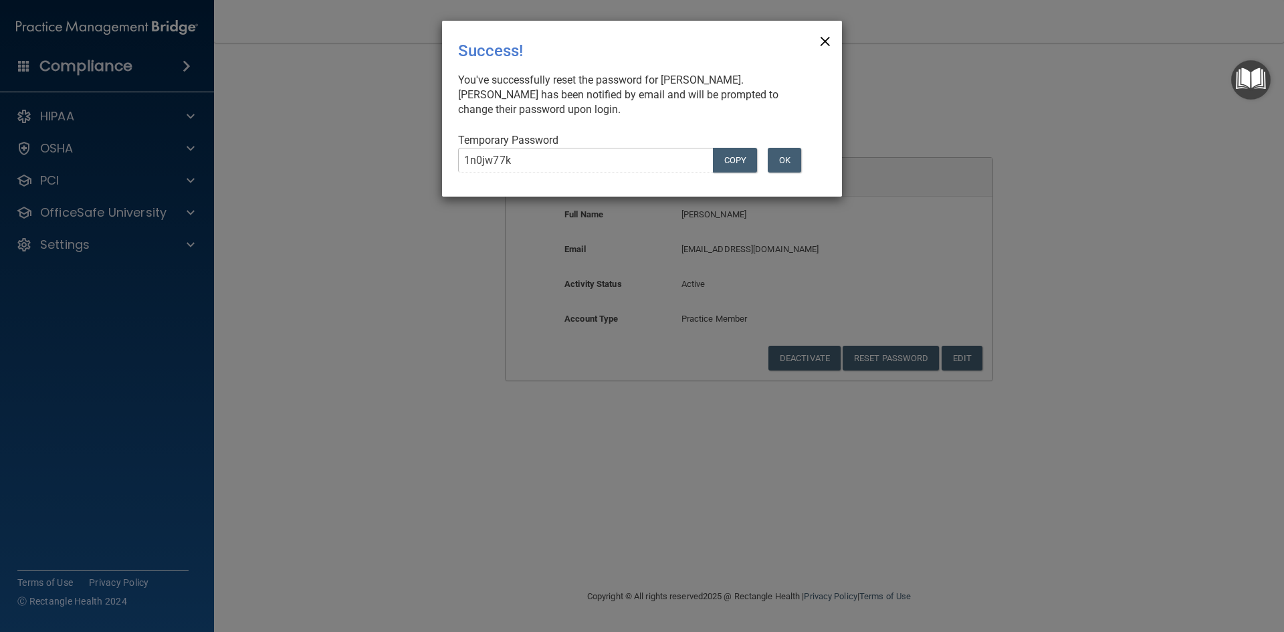
click at [825, 45] on span "×" at bounding box center [825, 39] width 12 height 27
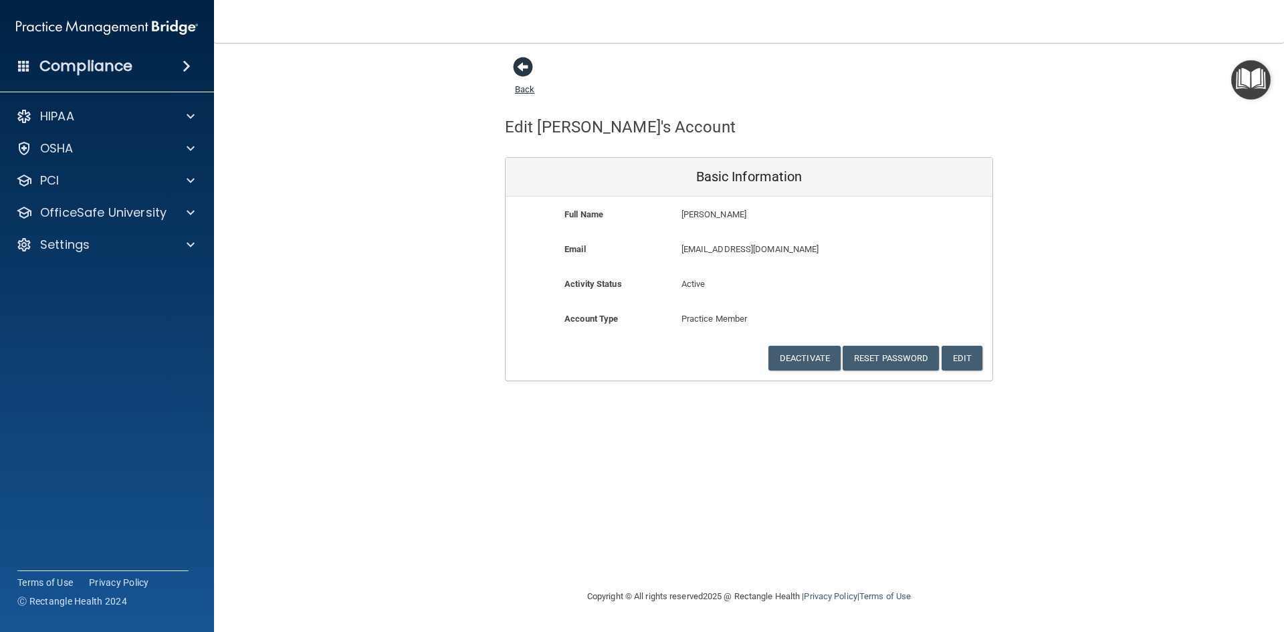
click at [520, 63] on span at bounding box center [523, 67] width 20 height 20
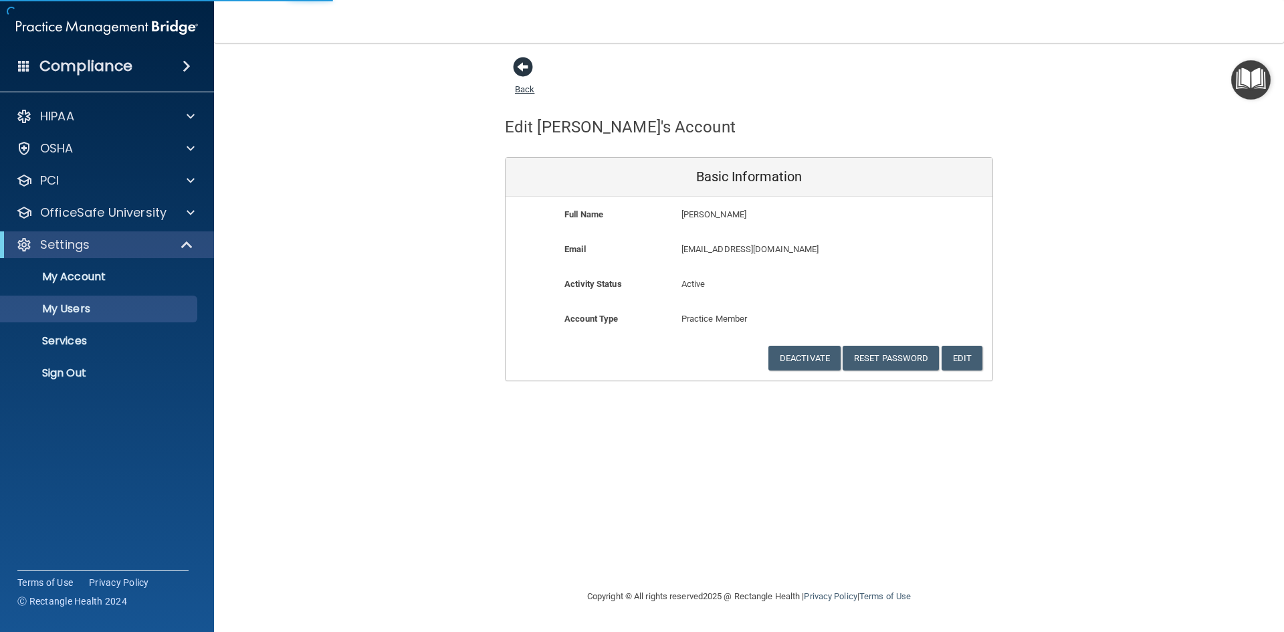
click at [519, 60] on span at bounding box center [523, 67] width 20 height 20
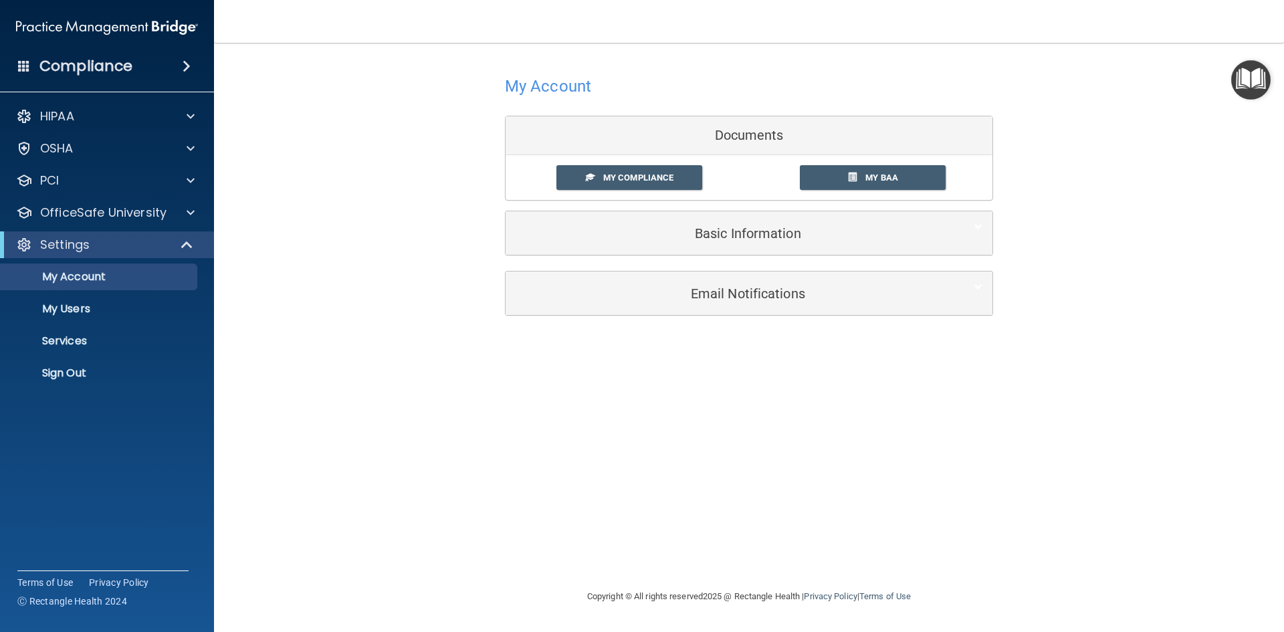
click at [441, 132] on div "My Account Documents My Compliance My Compliance My BAA Basic Information Full …" at bounding box center [749, 193] width 1016 height 275
click at [74, 64] on h4 "Compliance" at bounding box center [85, 66] width 93 height 19
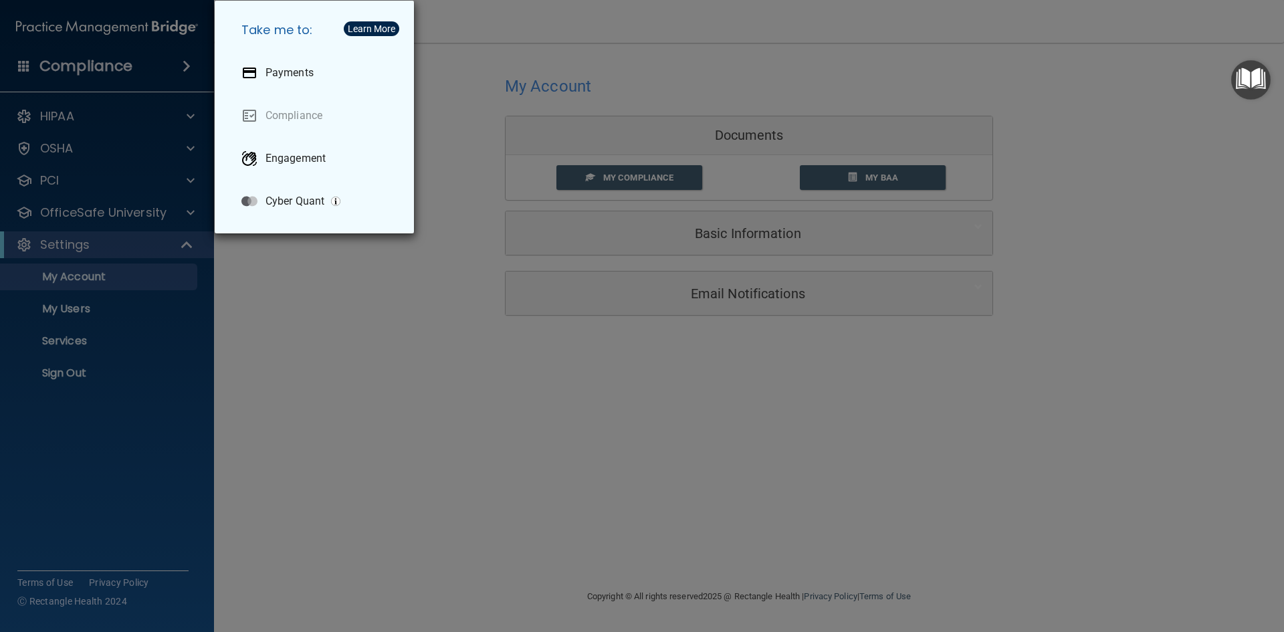
click at [405, 403] on div "Take me to: Payments Compliance Engagement Cyber Quant" at bounding box center [642, 316] width 1284 height 632
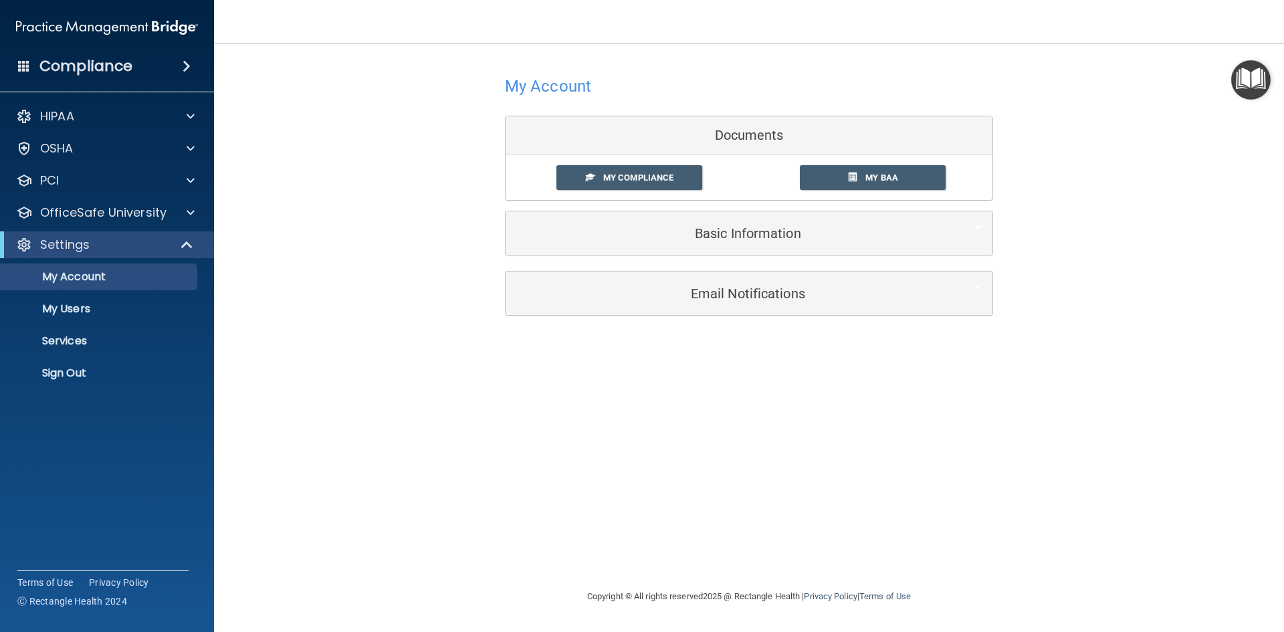
click at [88, 62] on h4 "Compliance" at bounding box center [85, 66] width 93 height 19
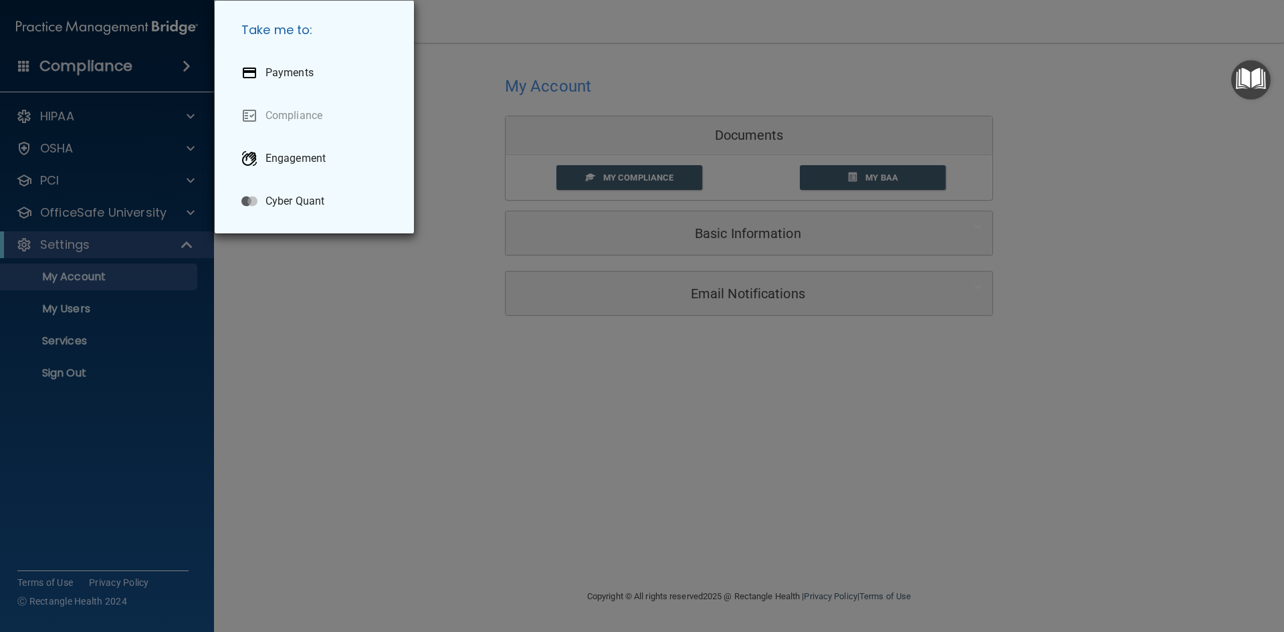
click at [413, 418] on div "Take me to: Payments Compliance Engagement Cyber Quant" at bounding box center [642, 316] width 1284 height 632
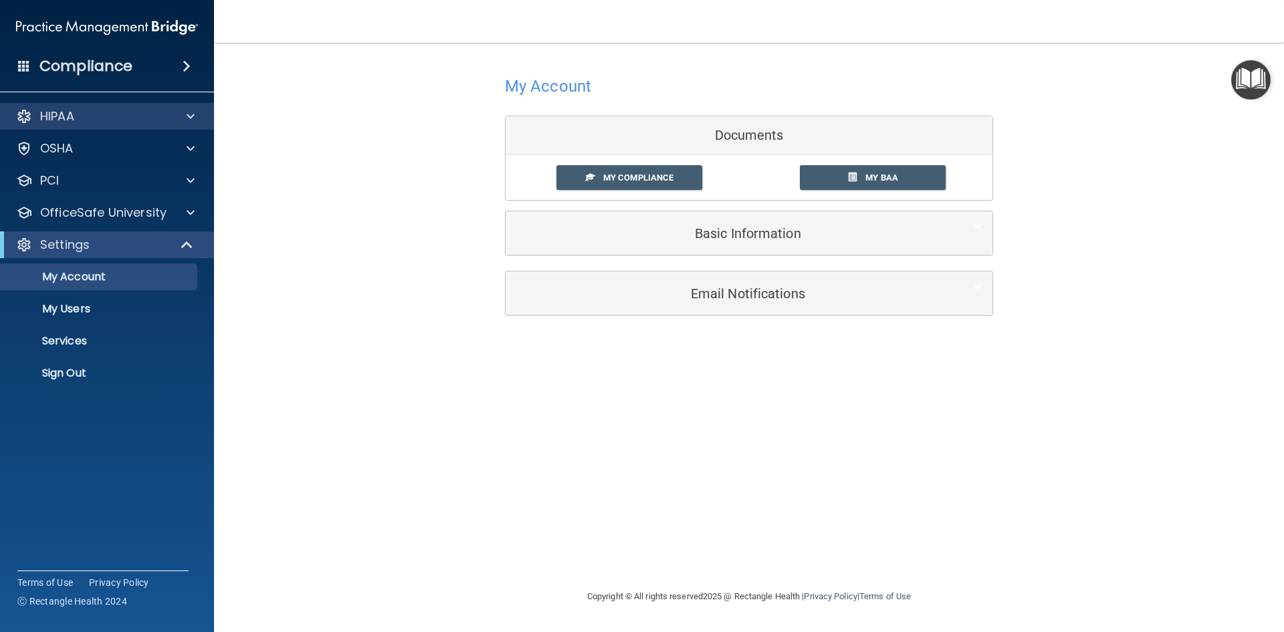
click at [118, 108] on div "HIPAA" at bounding box center [107, 116] width 215 height 27
click at [194, 118] on span at bounding box center [191, 116] width 8 height 16
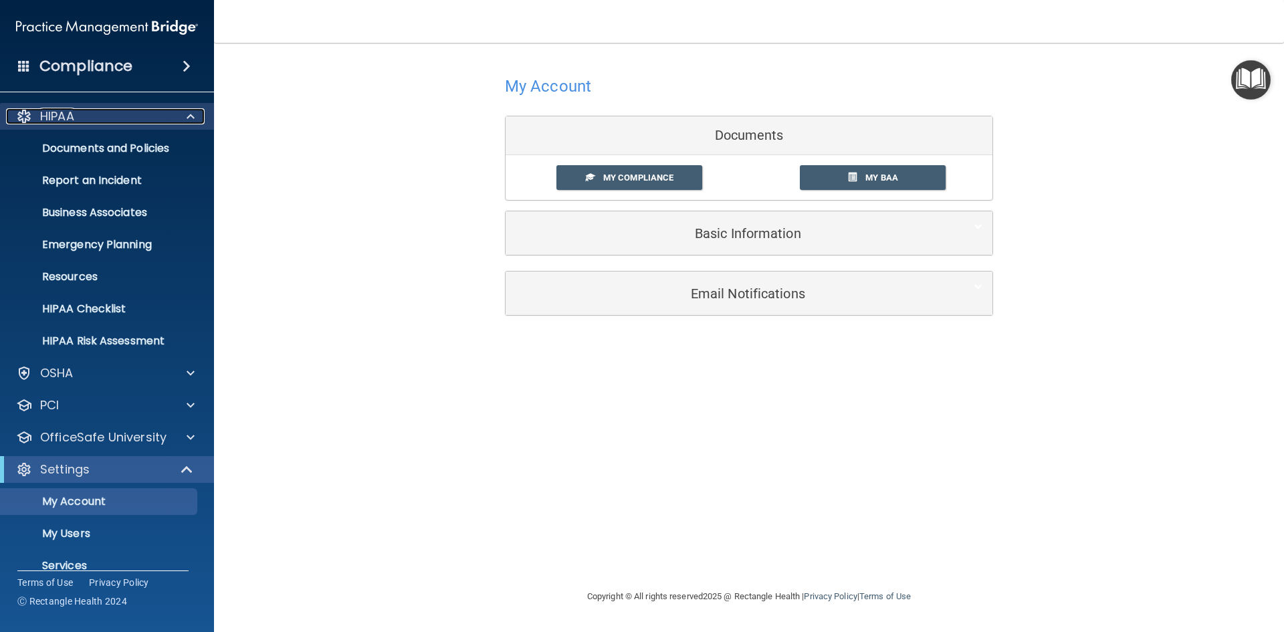
click at [193, 115] on span at bounding box center [191, 116] width 8 height 16
